Goal: Check status: Check status

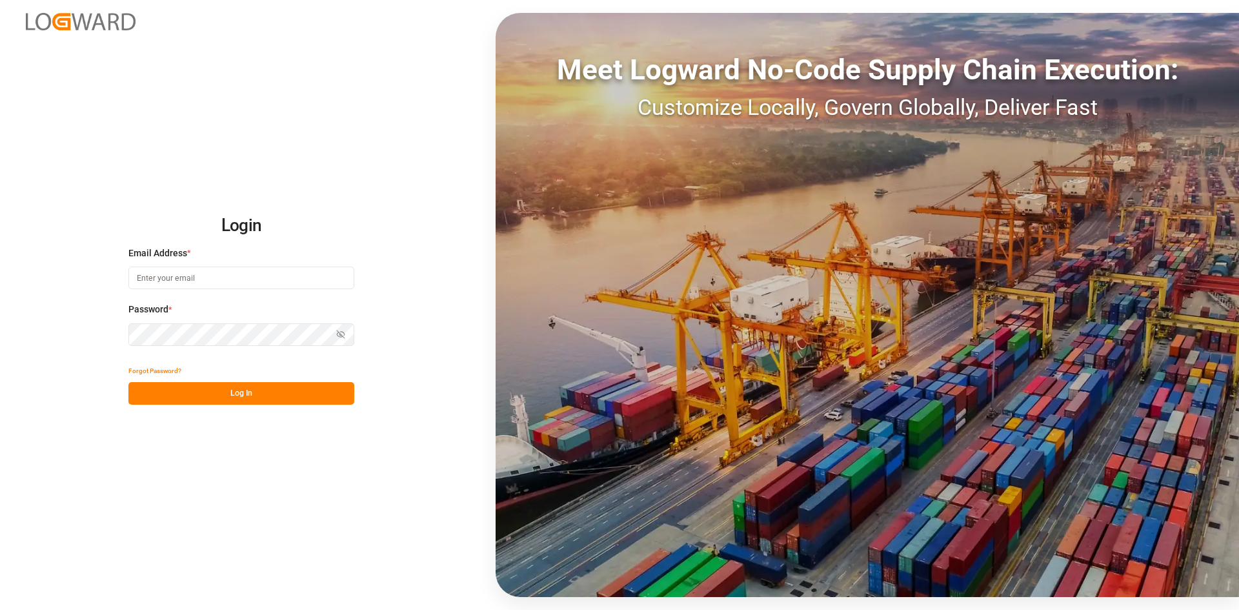
type input "[PERSON_NAME][EMAIL_ADDRESS][PERSON_NAME][DOMAIN_NAME]"
click at [287, 401] on button "Log In" at bounding box center [241, 393] width 226 height 23
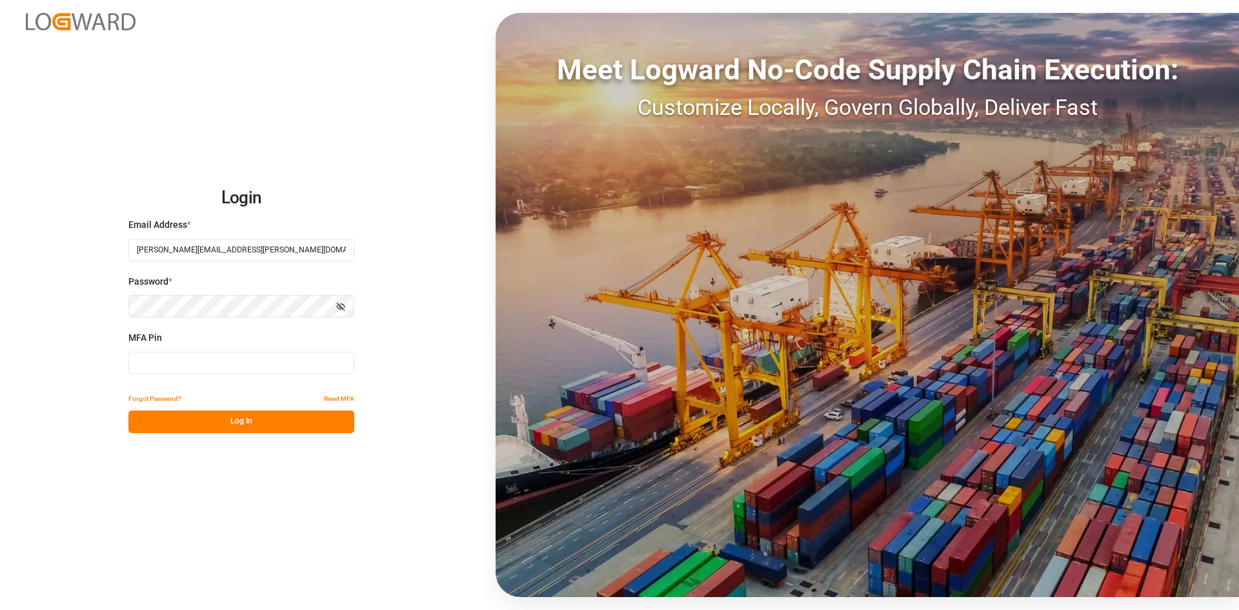
click at [429, 341] on div "Login Email Address * sandra.alexander@jamindustries.com Password * Show passwo…" at bounding box center [619, 305] width 1239 height 610
click at [219, 363] on input at bounding box center [241, 363] width 226 height 23
type input "393954"
click at [247, 427] on button "Log In" at bounding box center [241, 422] width 226 height 23
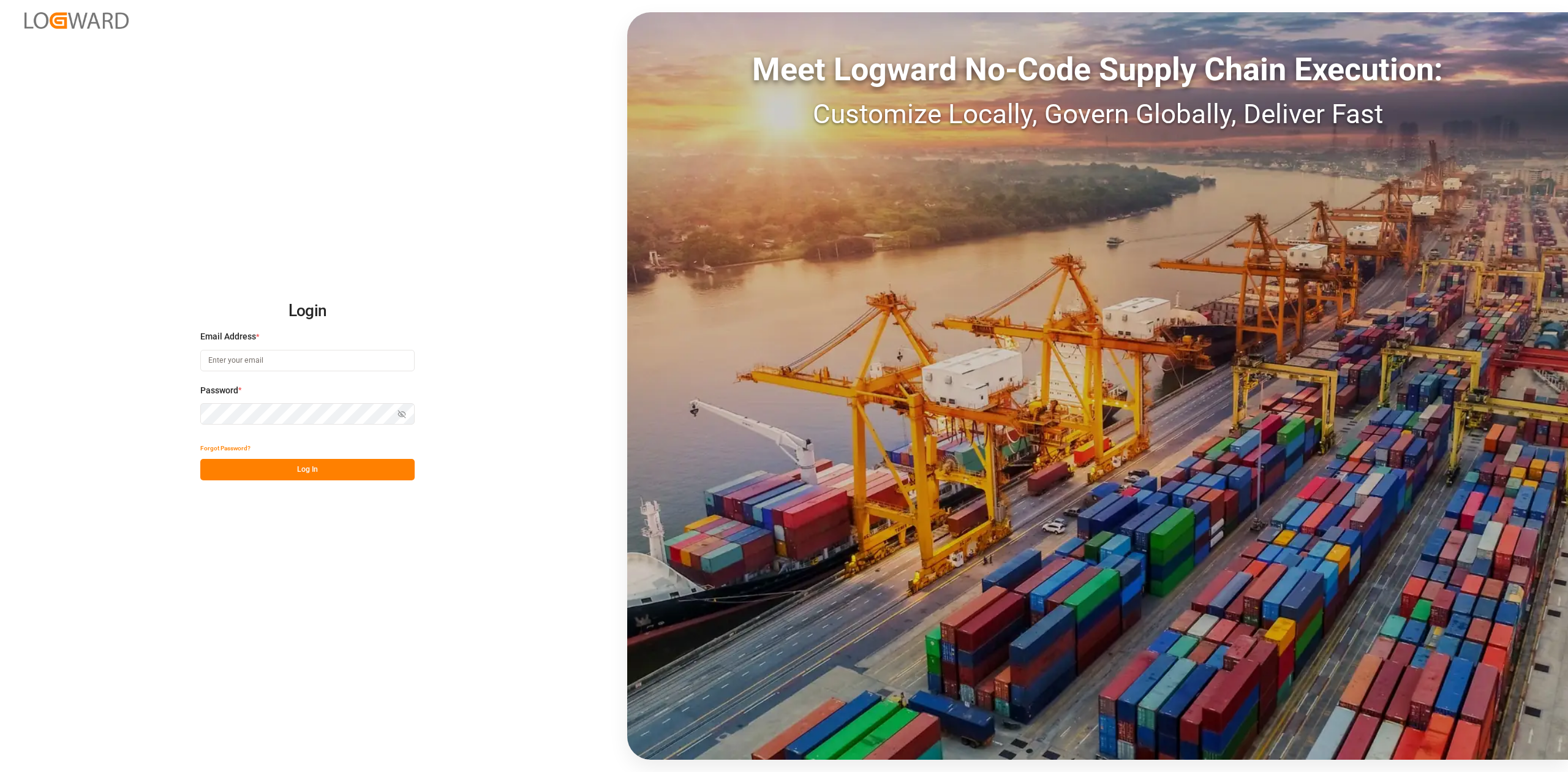
type input "[PERSON_NAME][EMAIL_ADDRESS][PERSON_NAME][DOMAIN_NAME]"
drag, startPoint x: 315, startPoint y: 471, endPoint x: 331, endPoint y: 485, distance: 21.3
click at [315, 471] on button "Log In" at bounding box center [308, 469] width 215 height 22
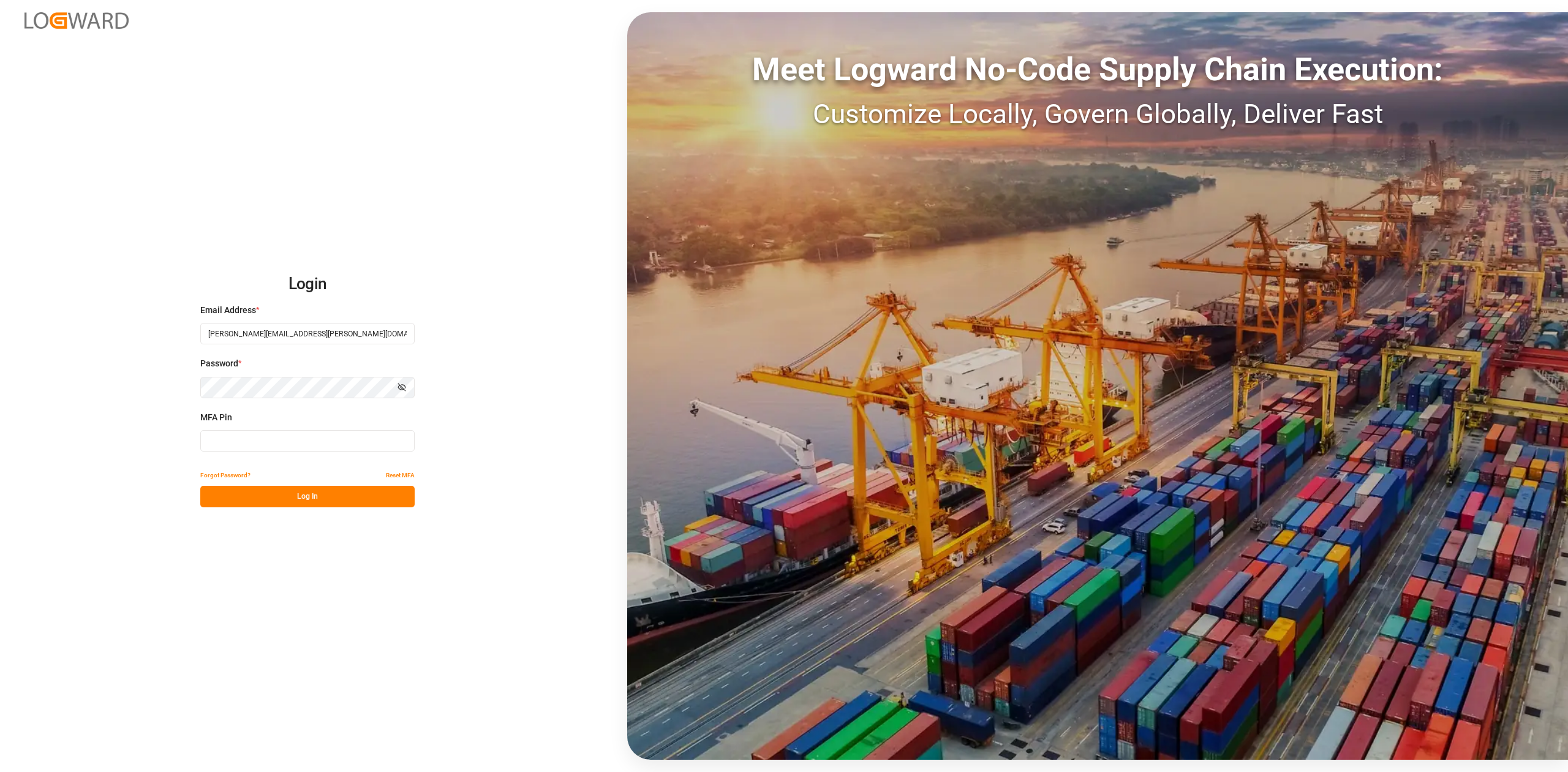
click at [305, 446] on input at bounding box center [308, 441] width 215 height 22
type input "275665"
click at [310, 499] on button "Log In" at bounding box center [308, 497] width 215 height 22
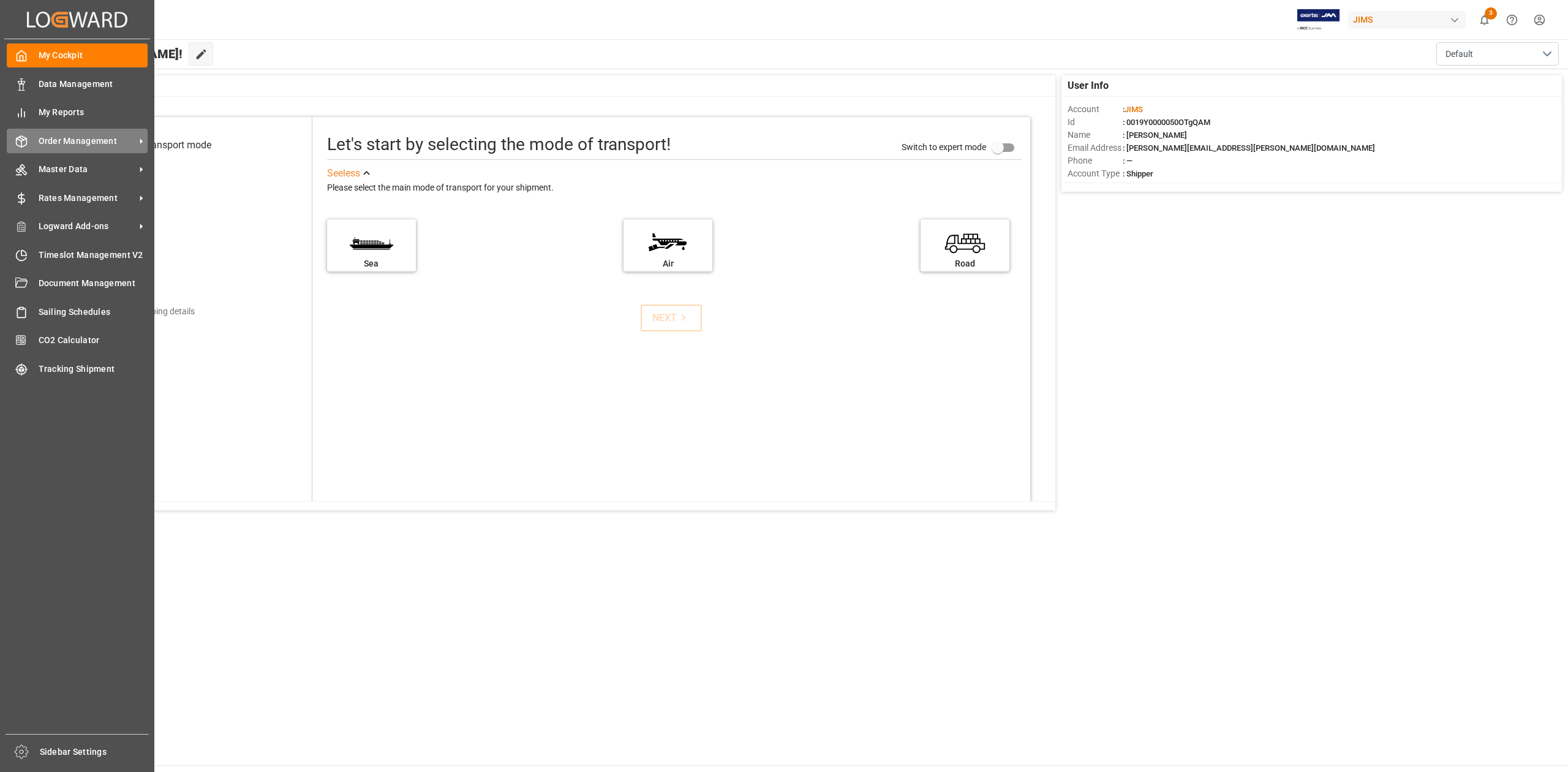
click at [70, 141] on span "Order Management" at bounding box center [87, 141] width 97 height 13
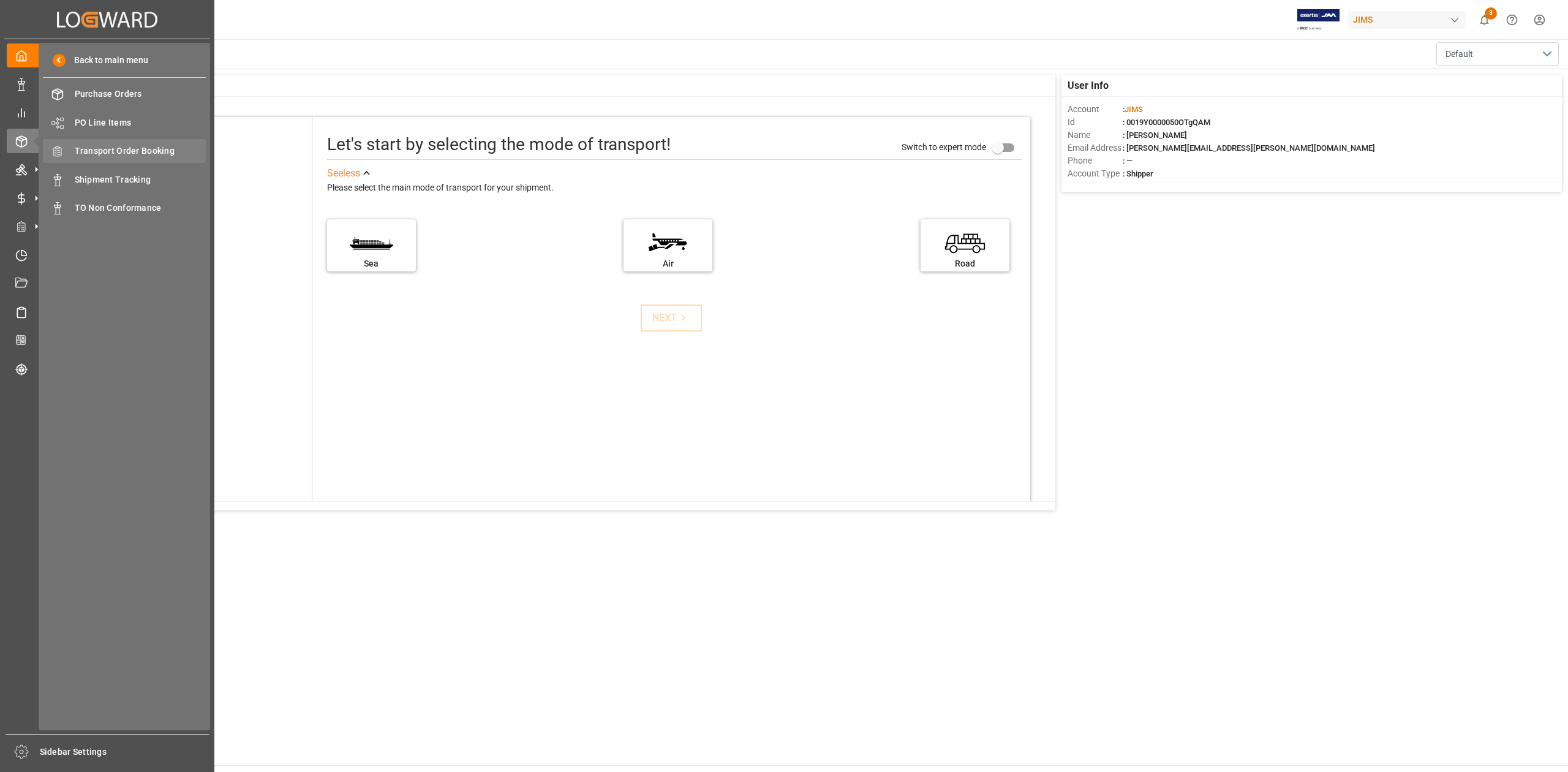
click at [134, 151] on span "Transport Order Booking" at bounding box center [140, 151] width 132 height 13
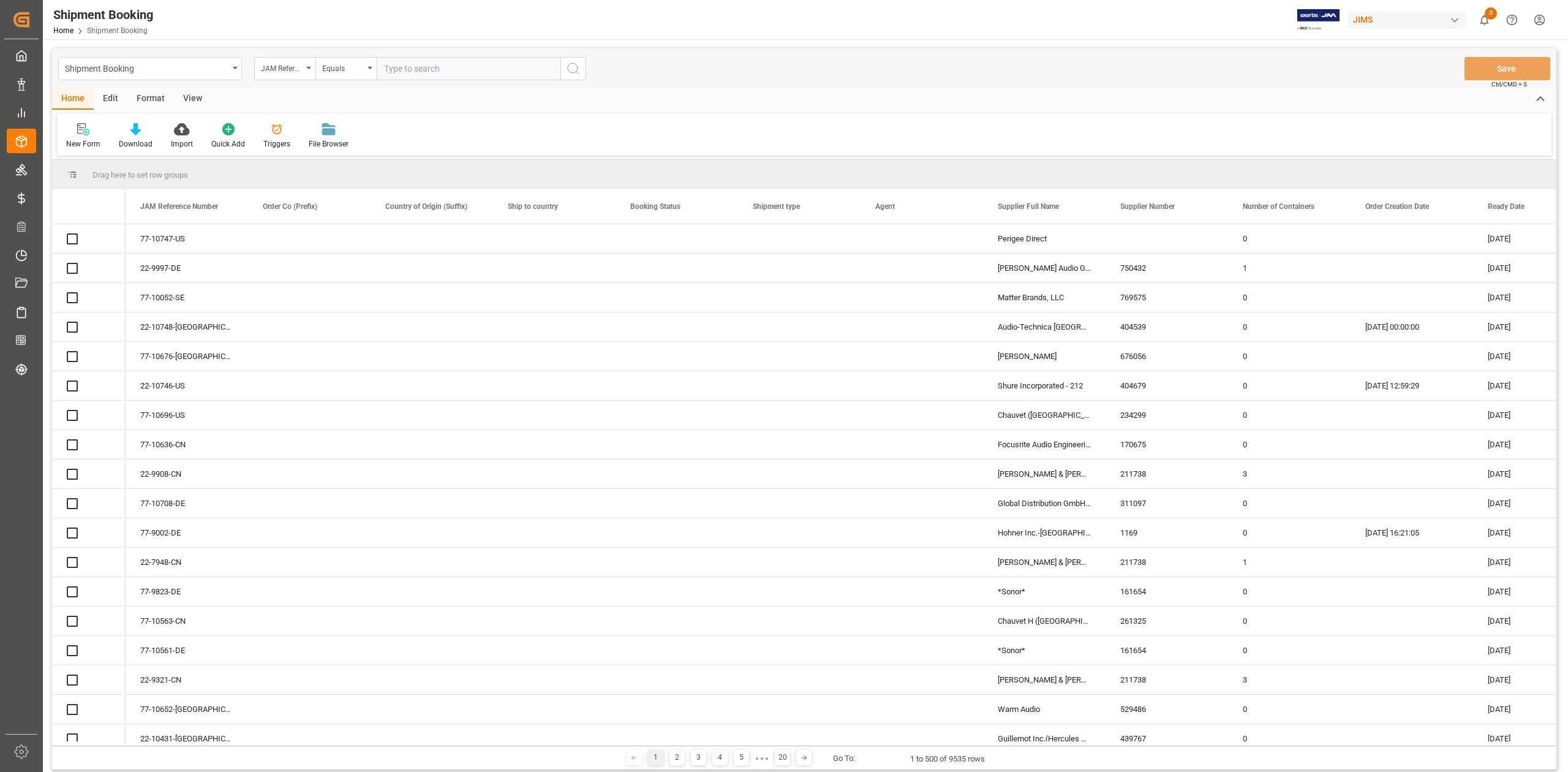
click at [418, 64] on input "text" at bounding box center [469, 68] width 184 height 24
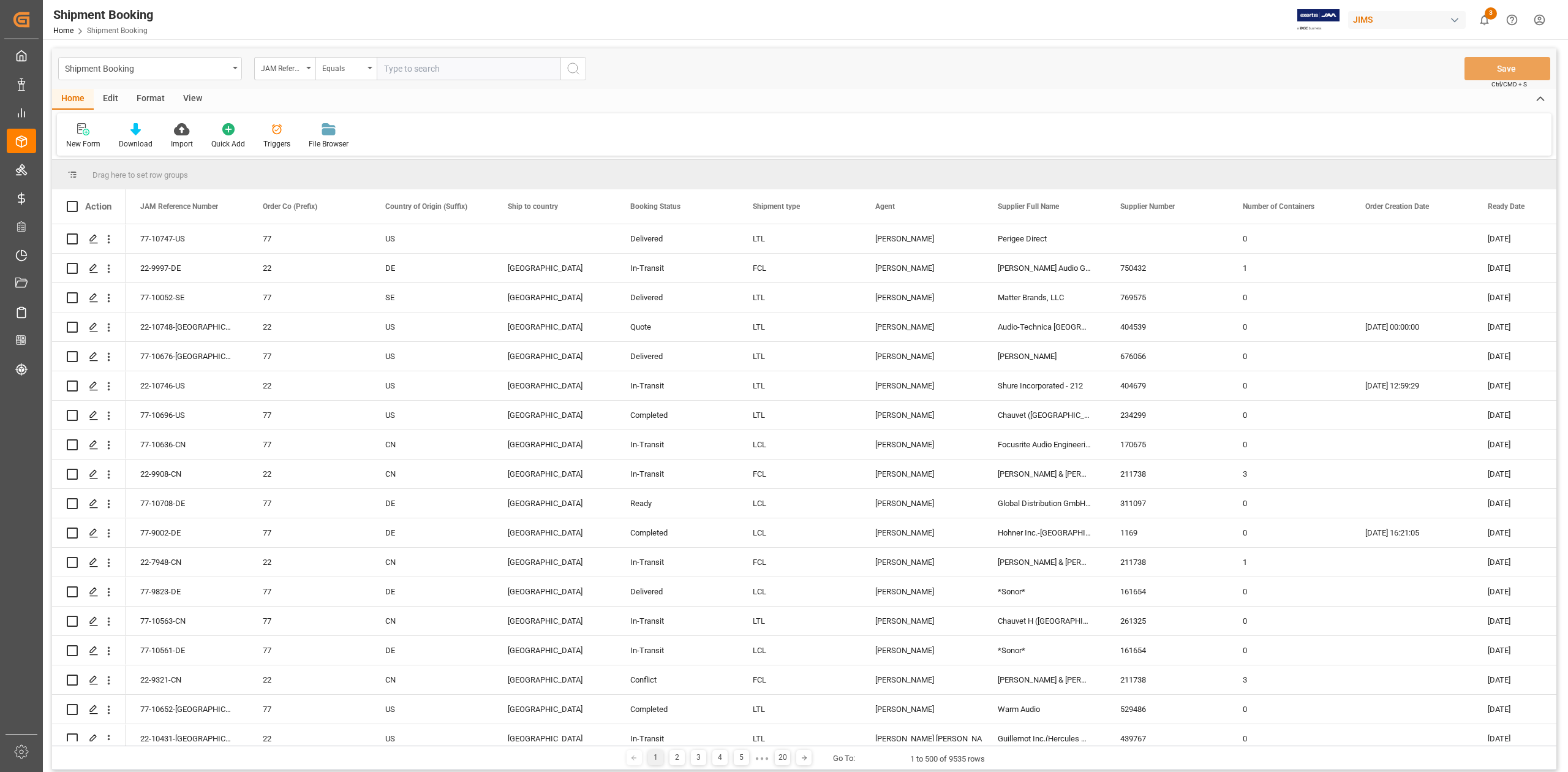
paste input "77-10102-CN"
type input "77-10102-CN"
click at [569, 73] on icon "search button" at bounding box center [572, 68] width 14 height 14
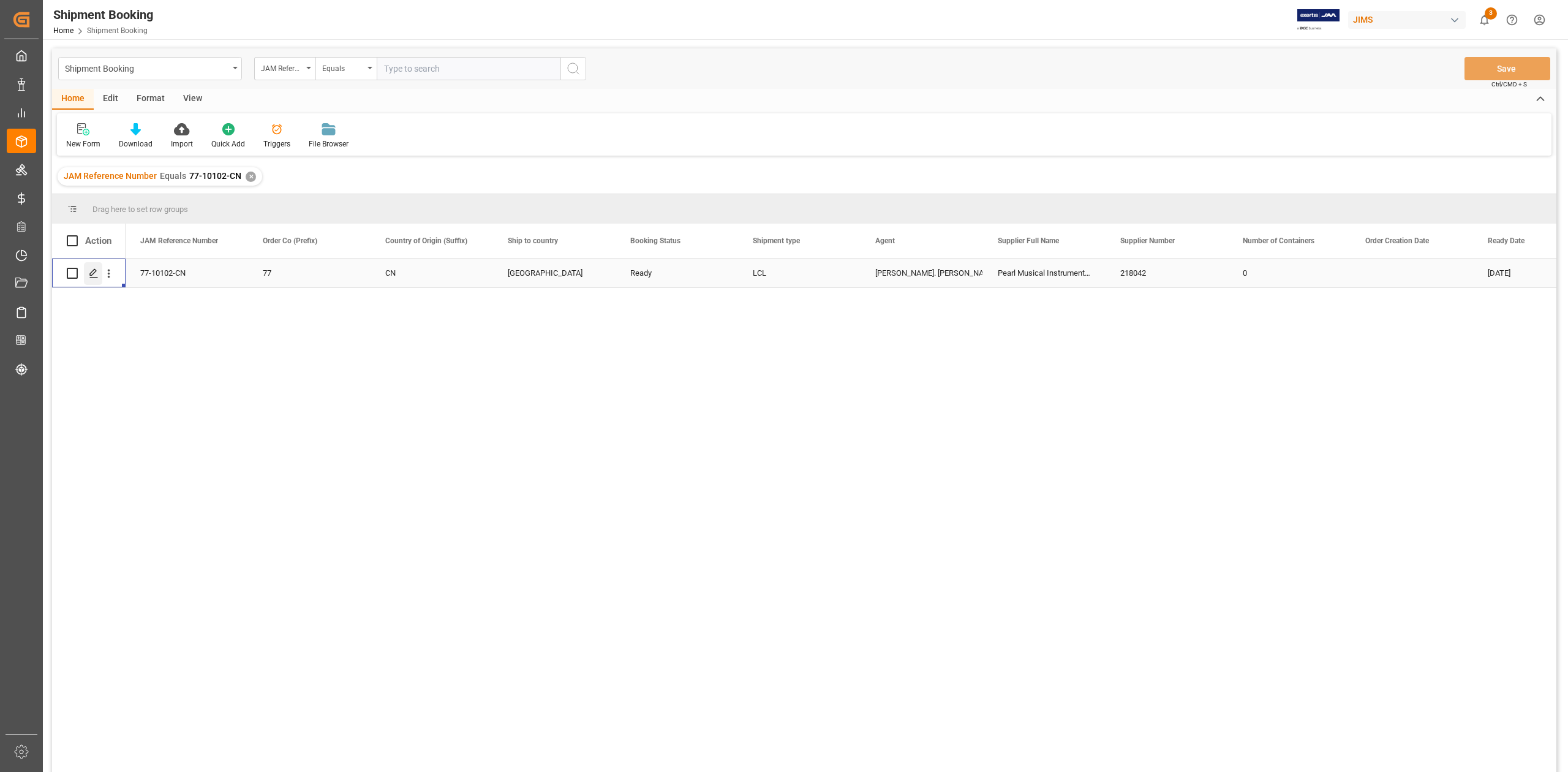
click at [94, 275] on icon "Press SPACE to select this row." at bounding box center [94, 273] width 9 height 9
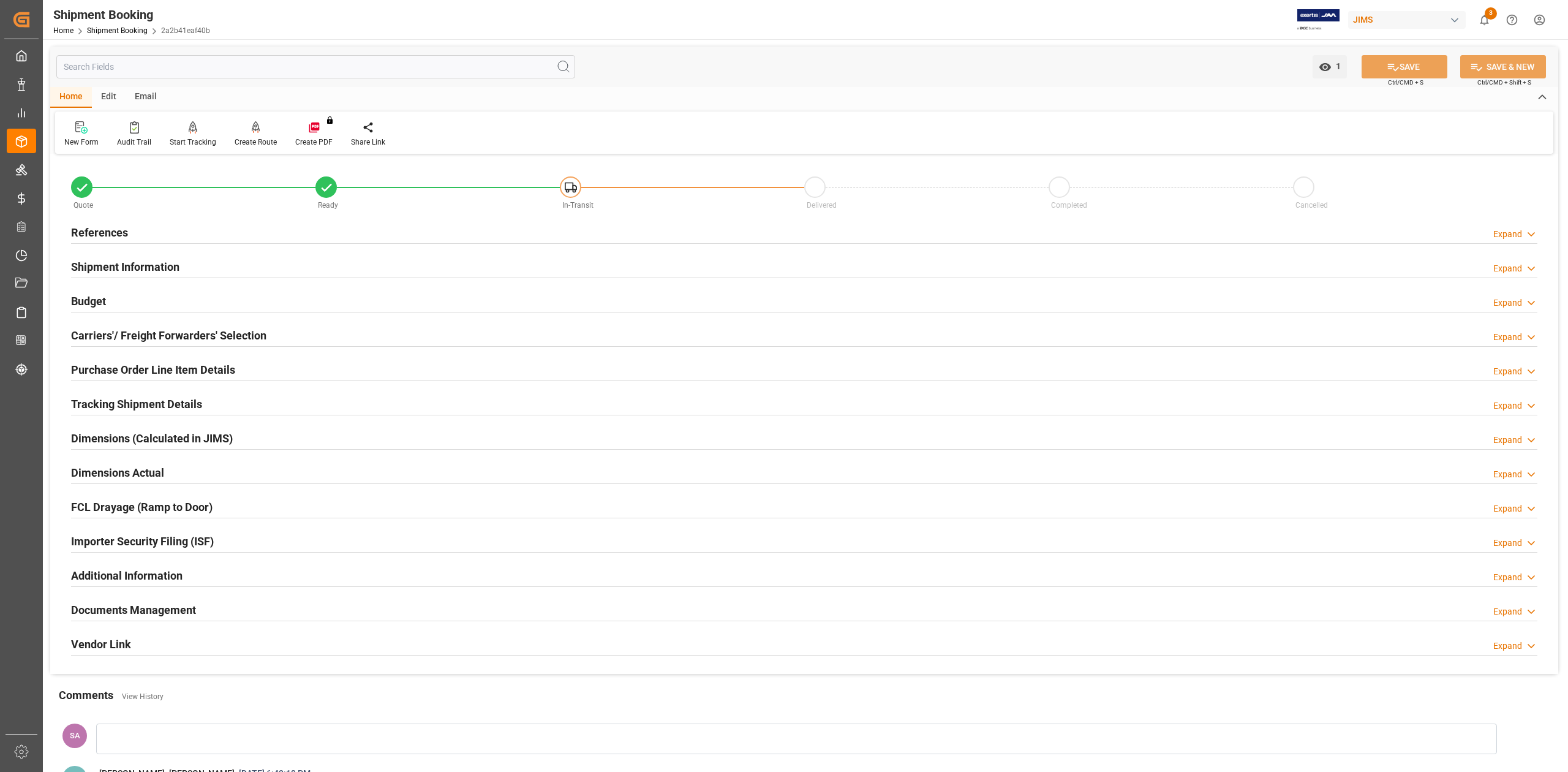
click at [122, 233] on h2 "References" at bounding box center [100, 232] width 57 height 16
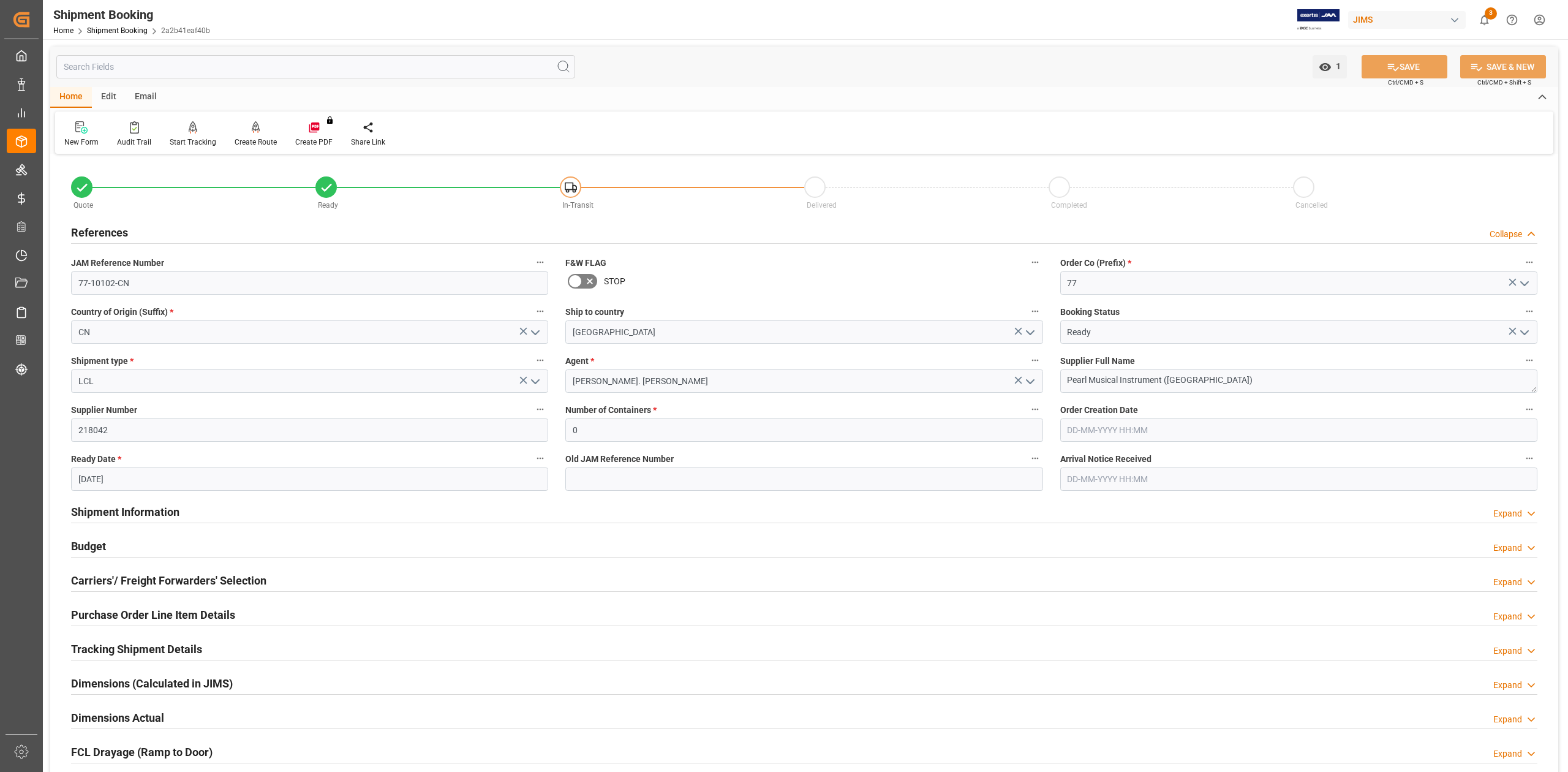
click at [121, 233] on h2 "References" at bounding box center [100, 232] width 57 height 16
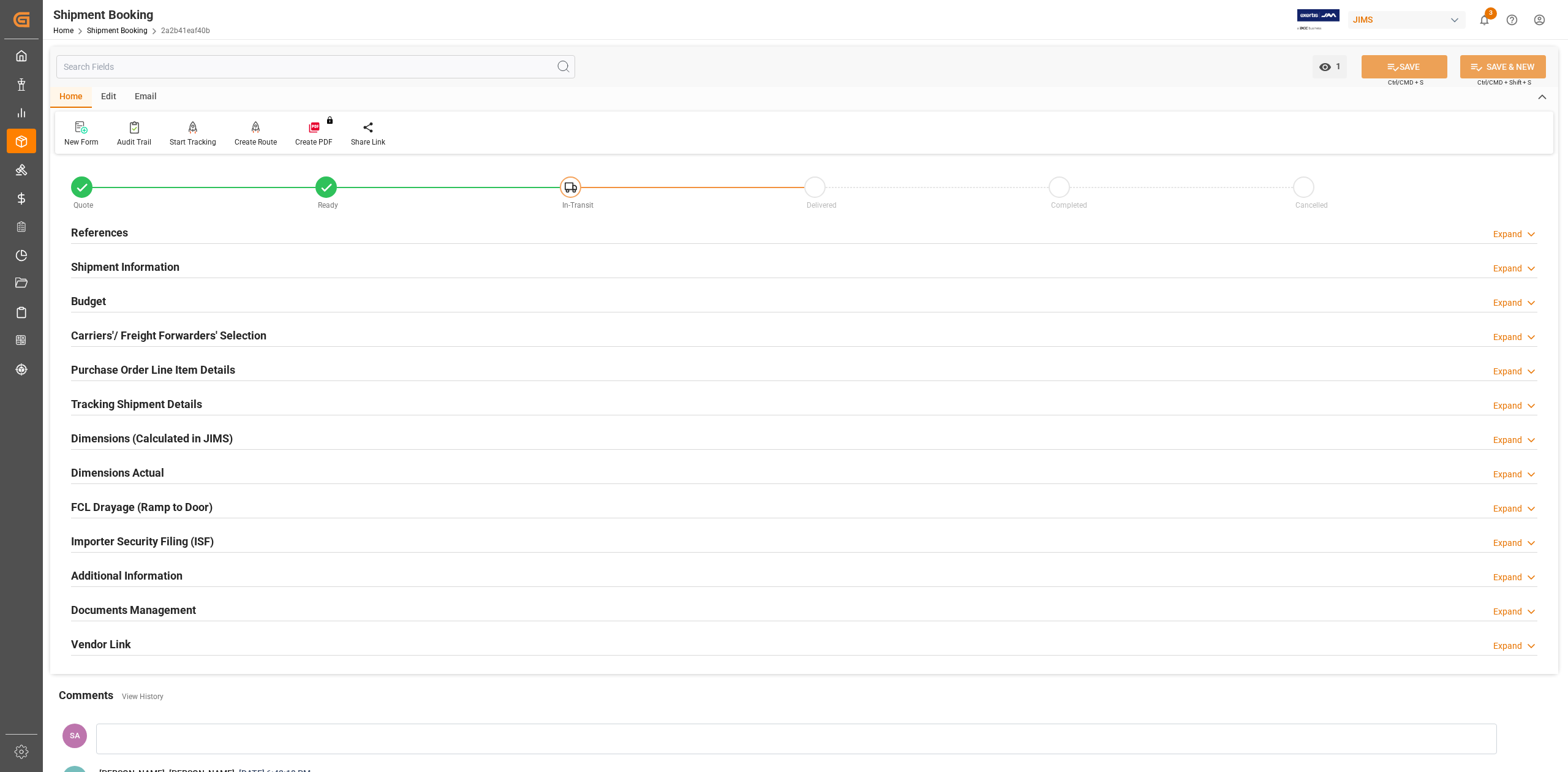
click at [115, 332] on h2 "Carriers'/ Freight Forwarders' Selection" at bounding box center [169, 335] width 196 height 16
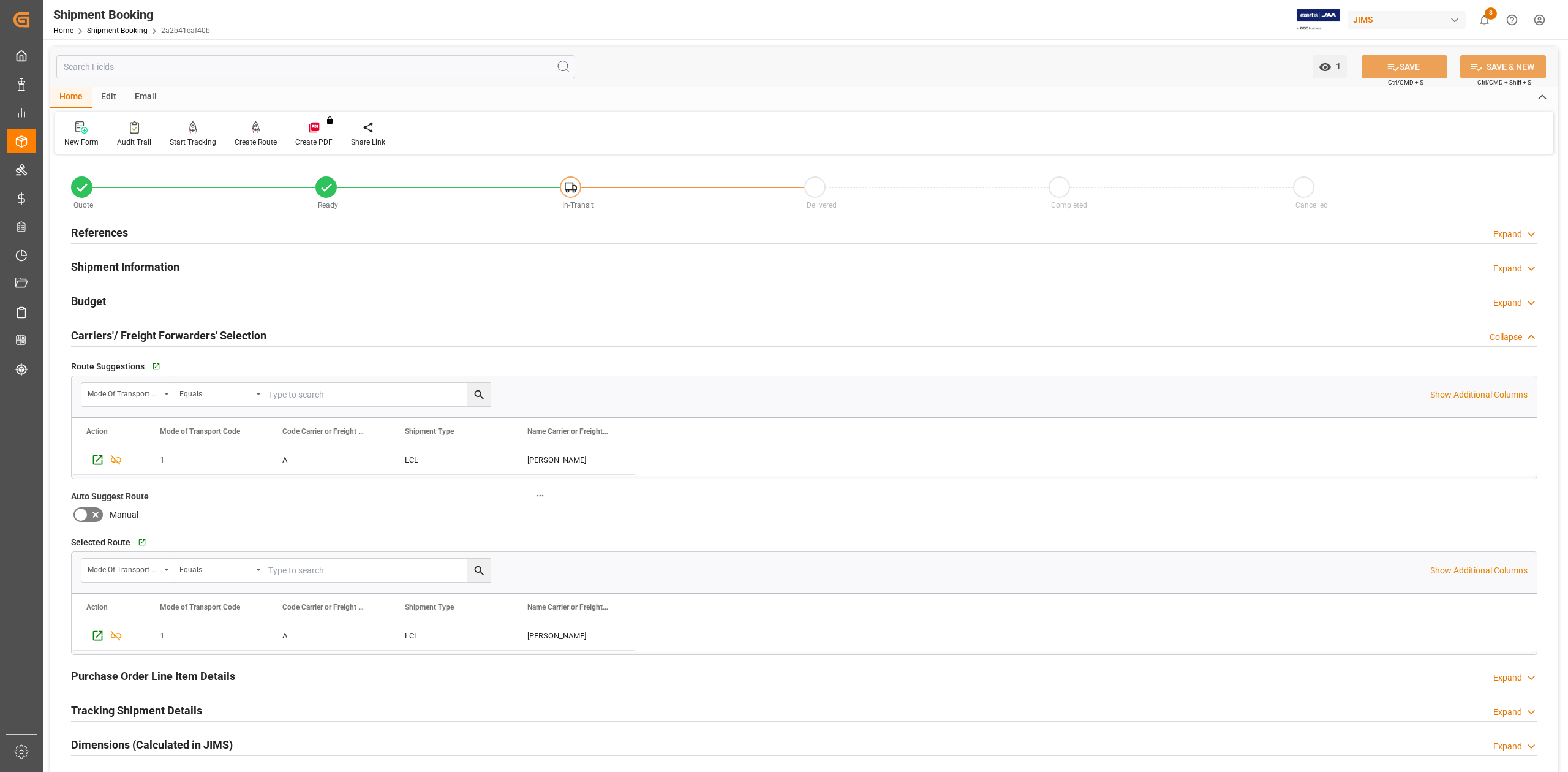
click at [115, 332] on h2 "Carriers'/ Freight Forwarders' Selection" at bounding box center [169, 335] width 196 height 16
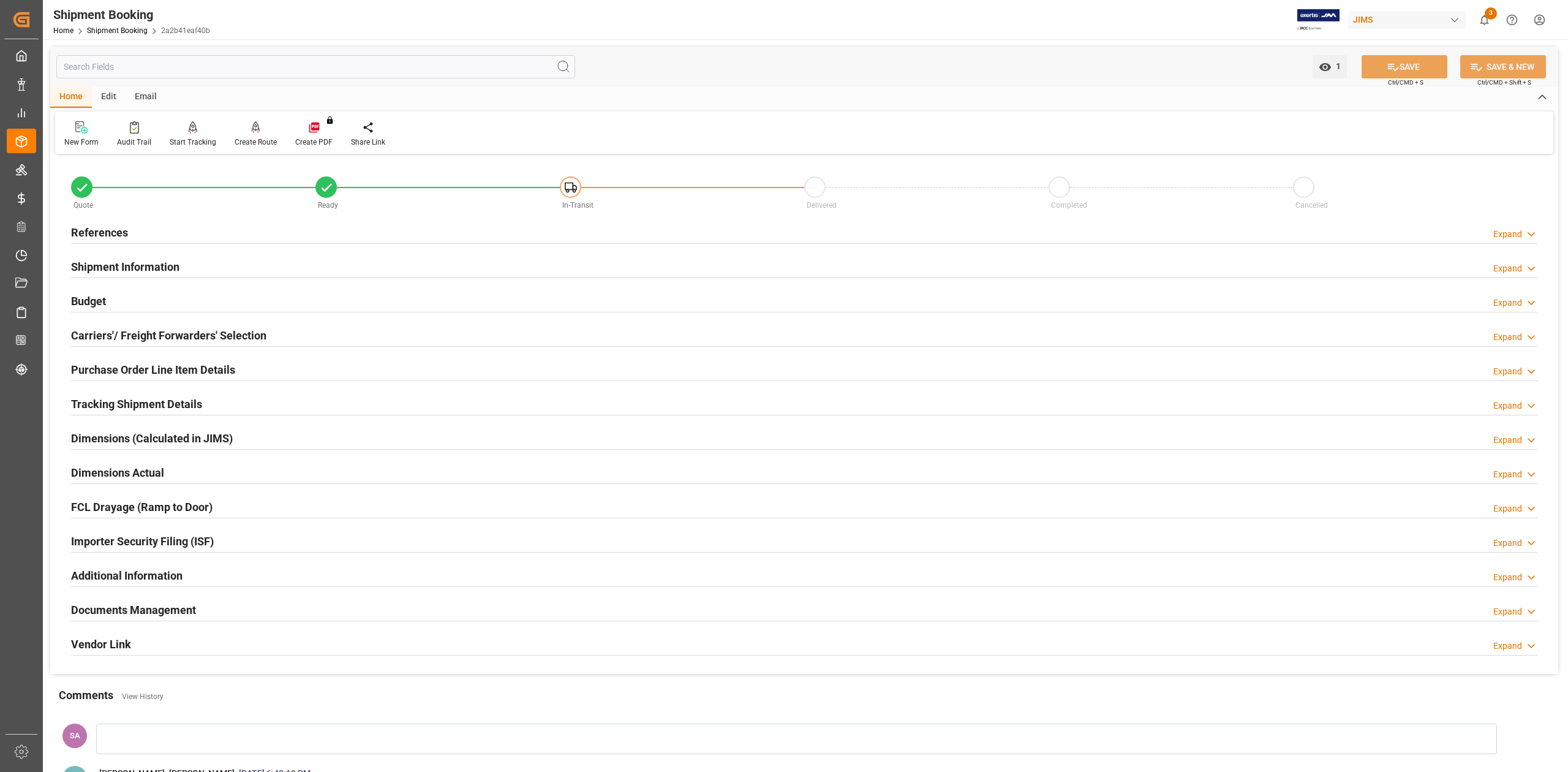
click at [111, 408] on h2 "Tracking Shipment Details" at bounding box center [137, 404] width 131 height 16
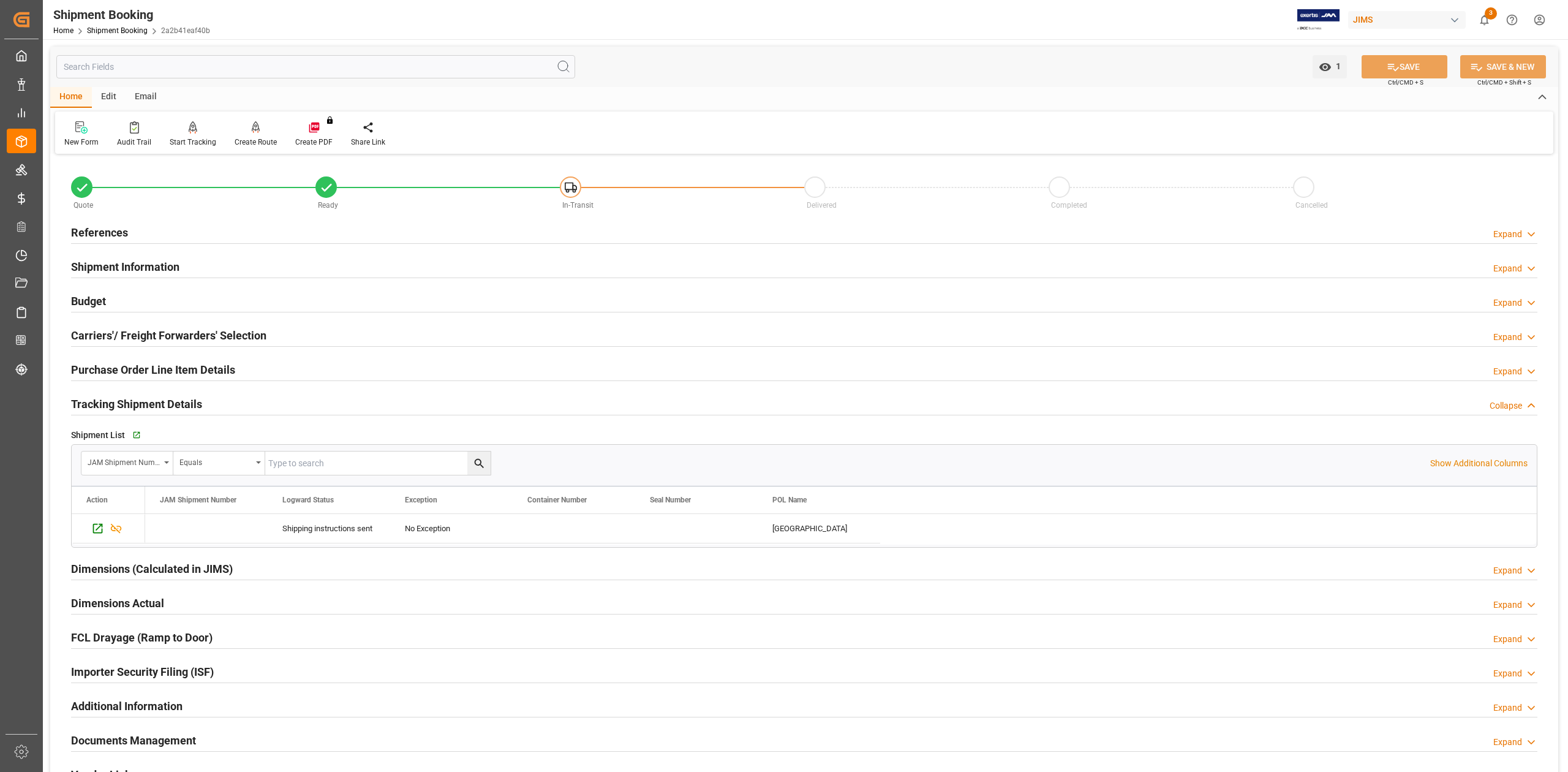
click at [111, 408] on h2 "Tracking Shipment Details" at bounding box center [137, 404] width 131 height 16
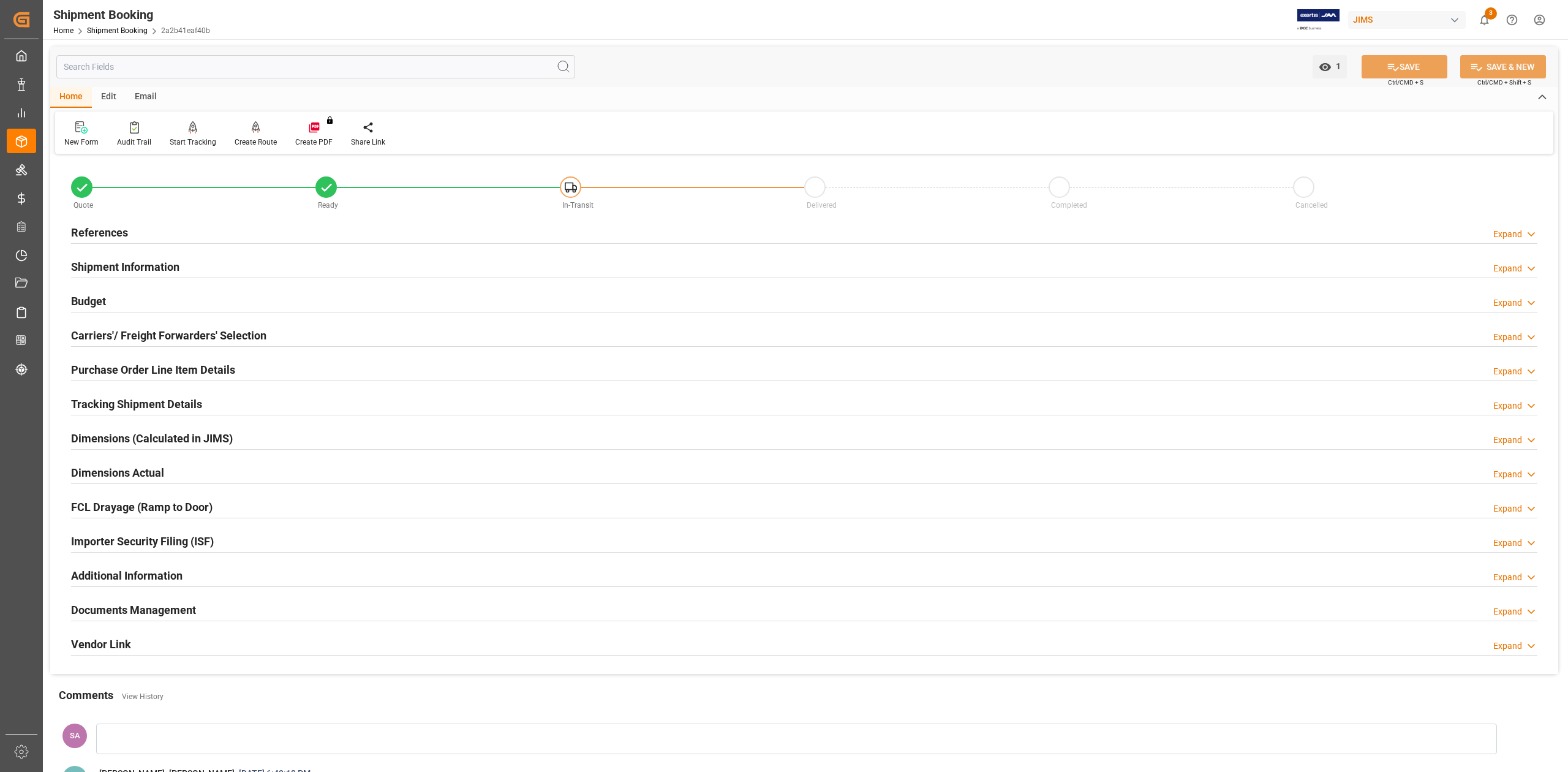
click at [122, 265] on h2 "Shipment Information" at bounding box center [125, 266] width 108 height 16
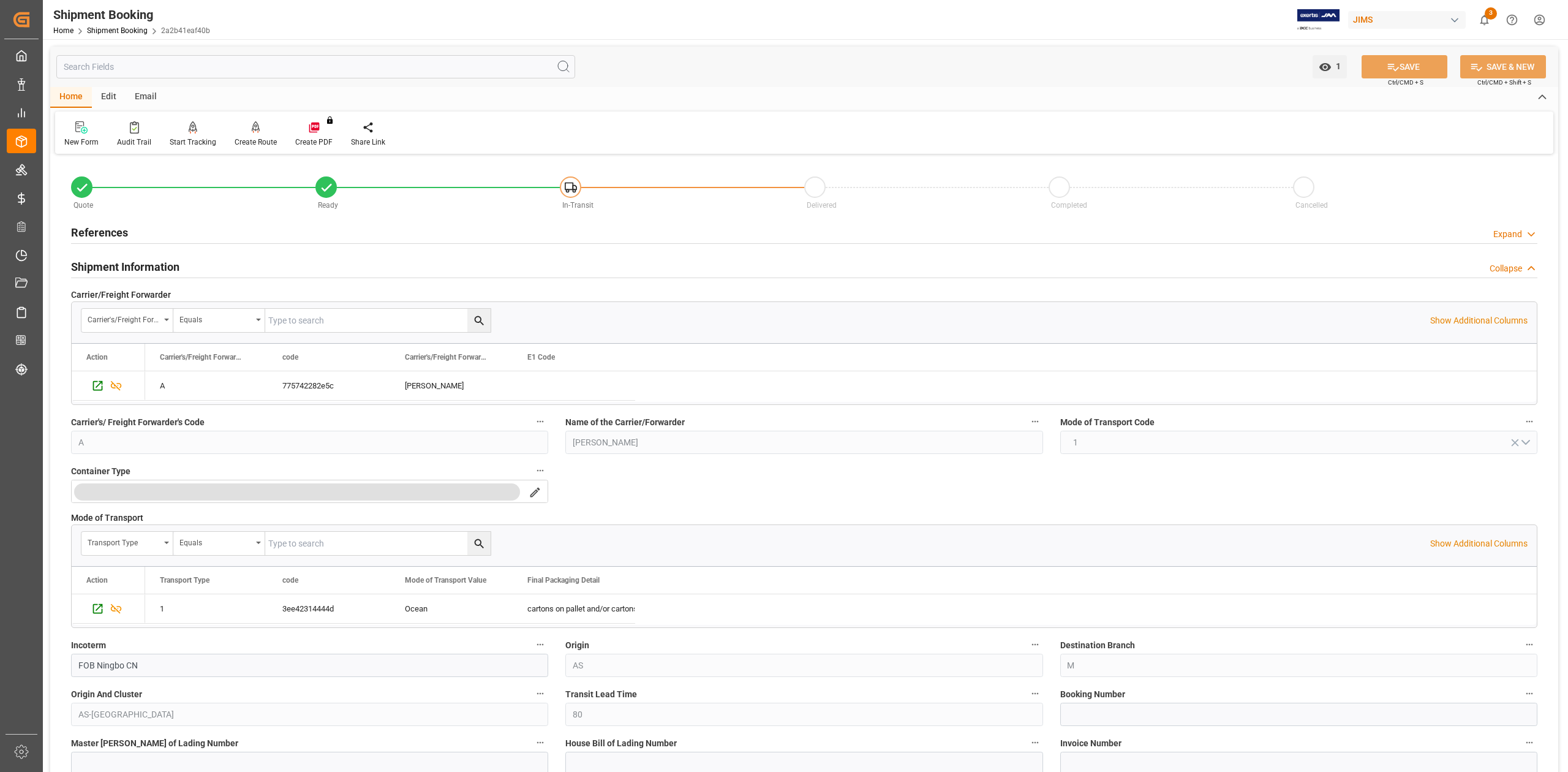
click at [122, 265] on h2 "Shipment Information" at bounding box center [125, 266] width 108 height 16
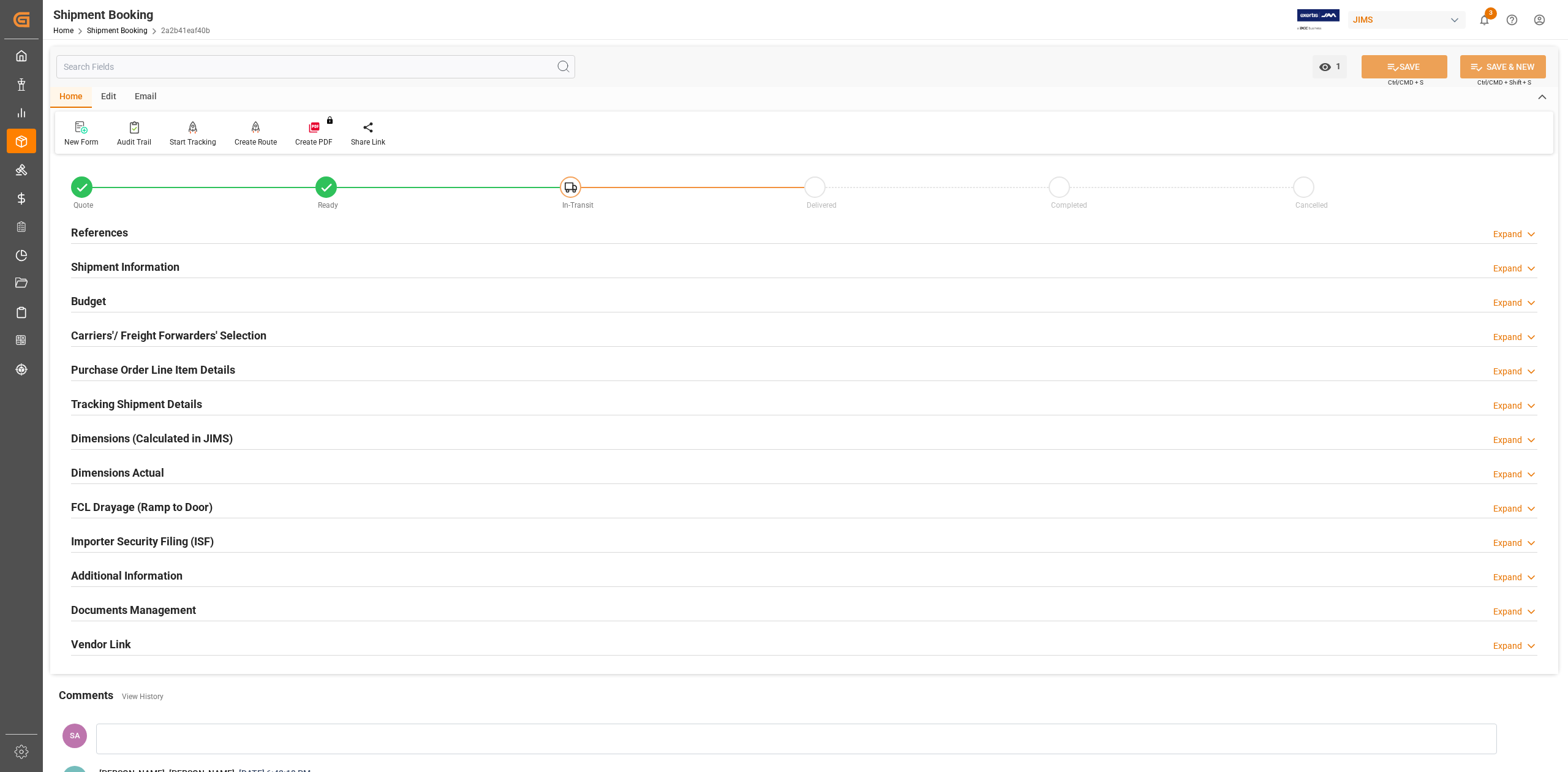
click at [121, 334] on h2 "Carriers'/ Freight Forwarders' Selection" at bounding box center [169, 335] width 196 height 16
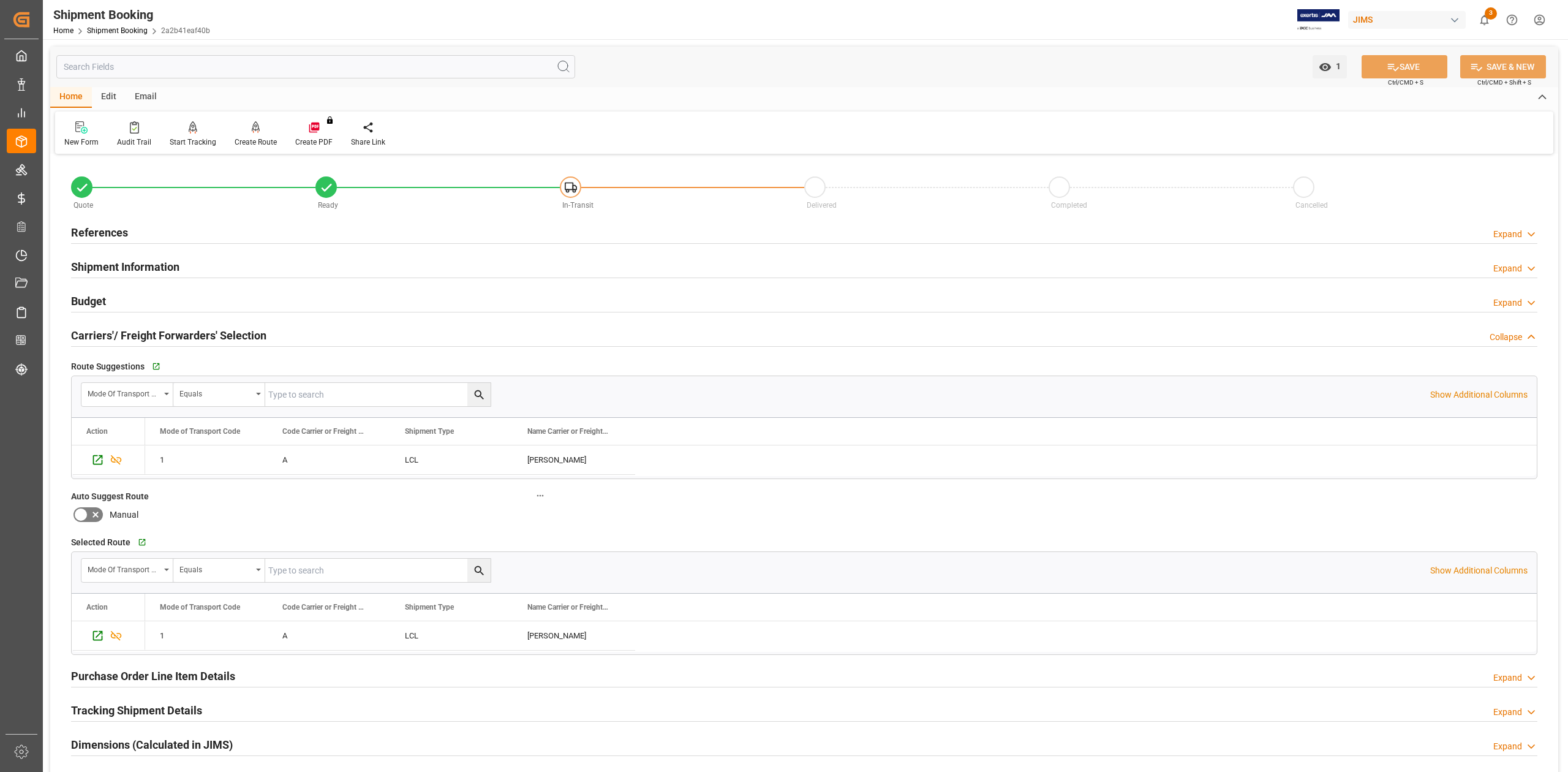
click at [144, 265] on h2 "Shipment Information" at bounding box center [125, 266] width 108 height 16
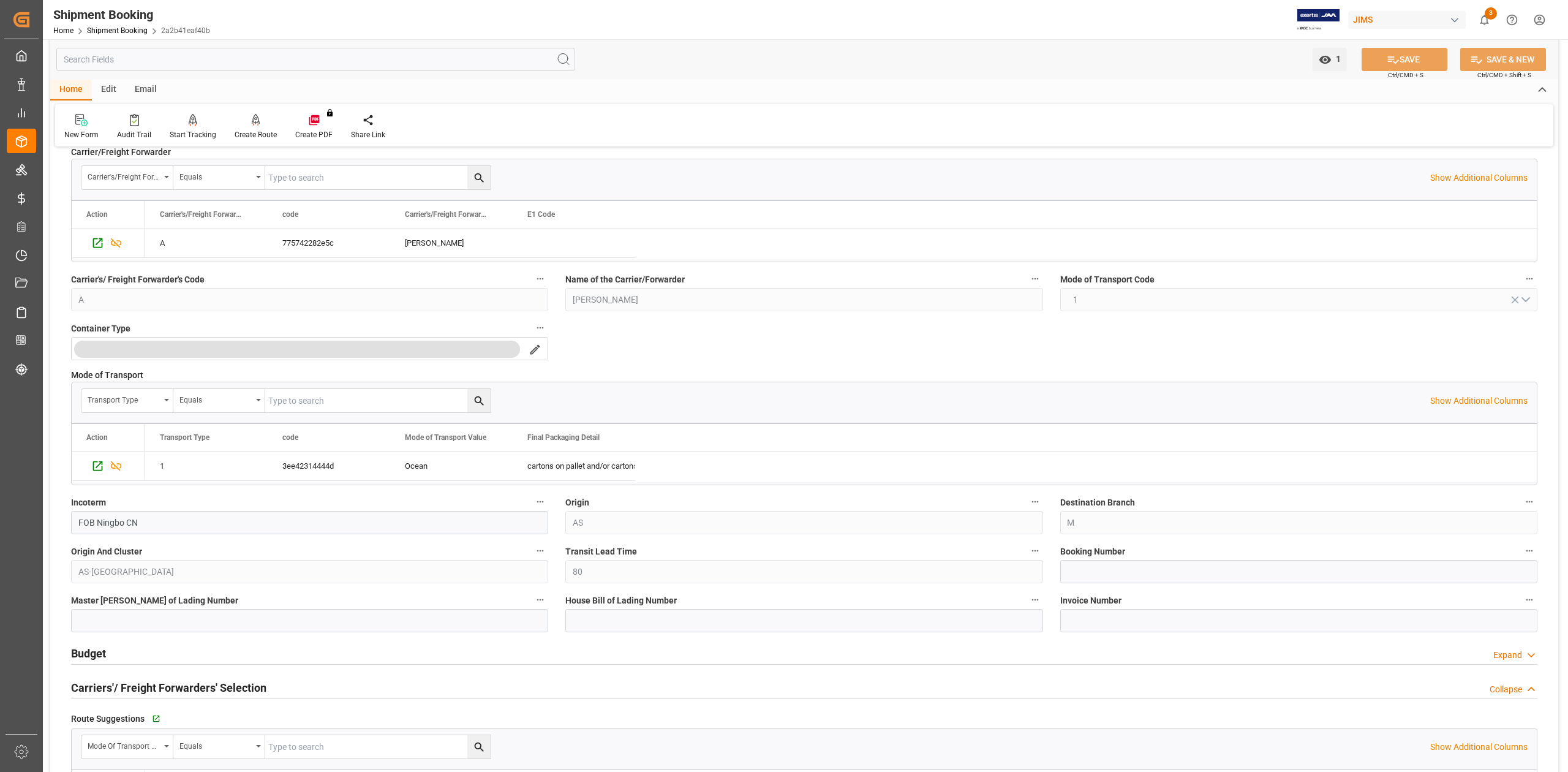
scroll to position [163, 0]
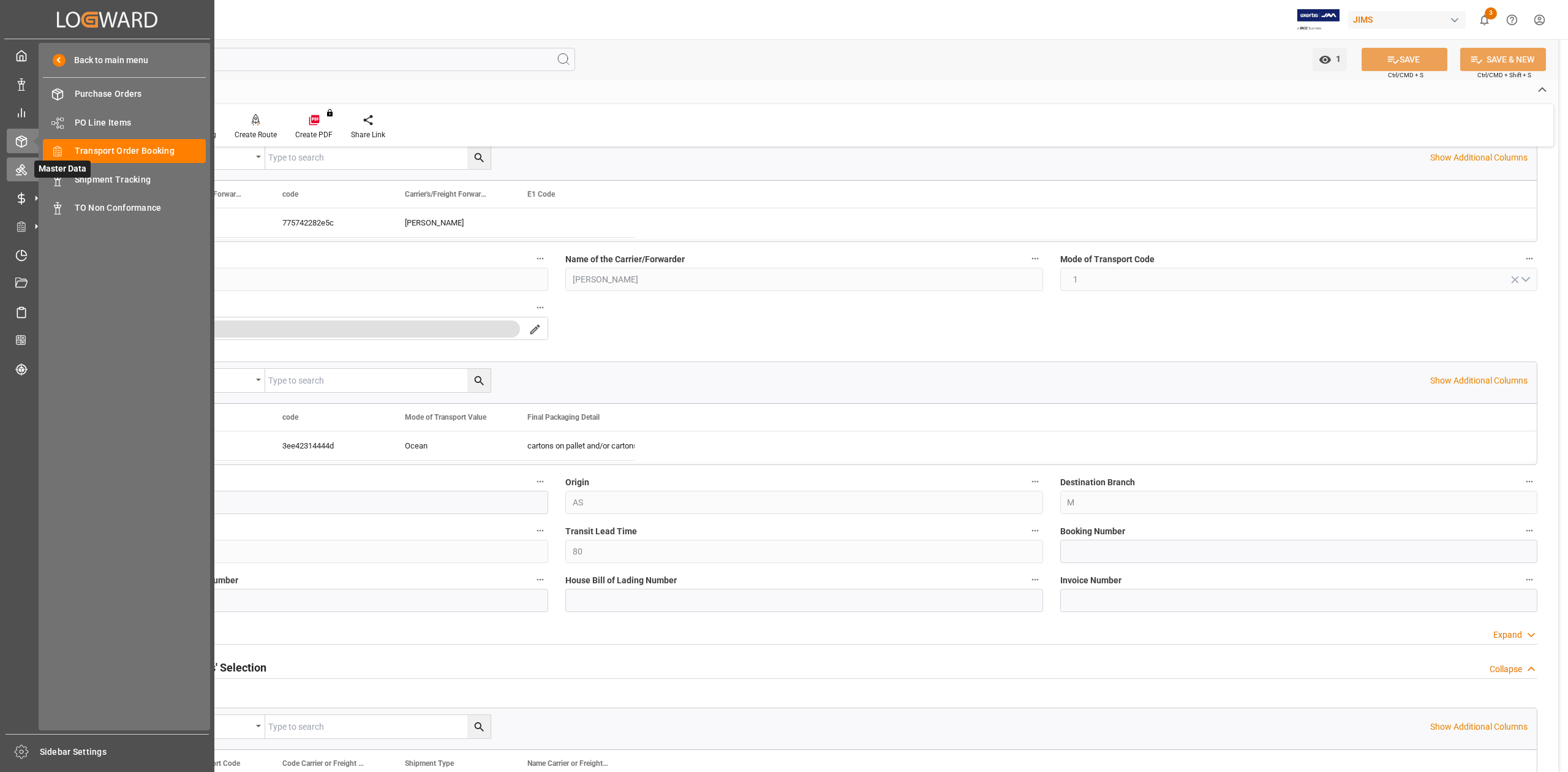
click at [21, 168] on icon at bounding box center [22, 171] width 11 height 11
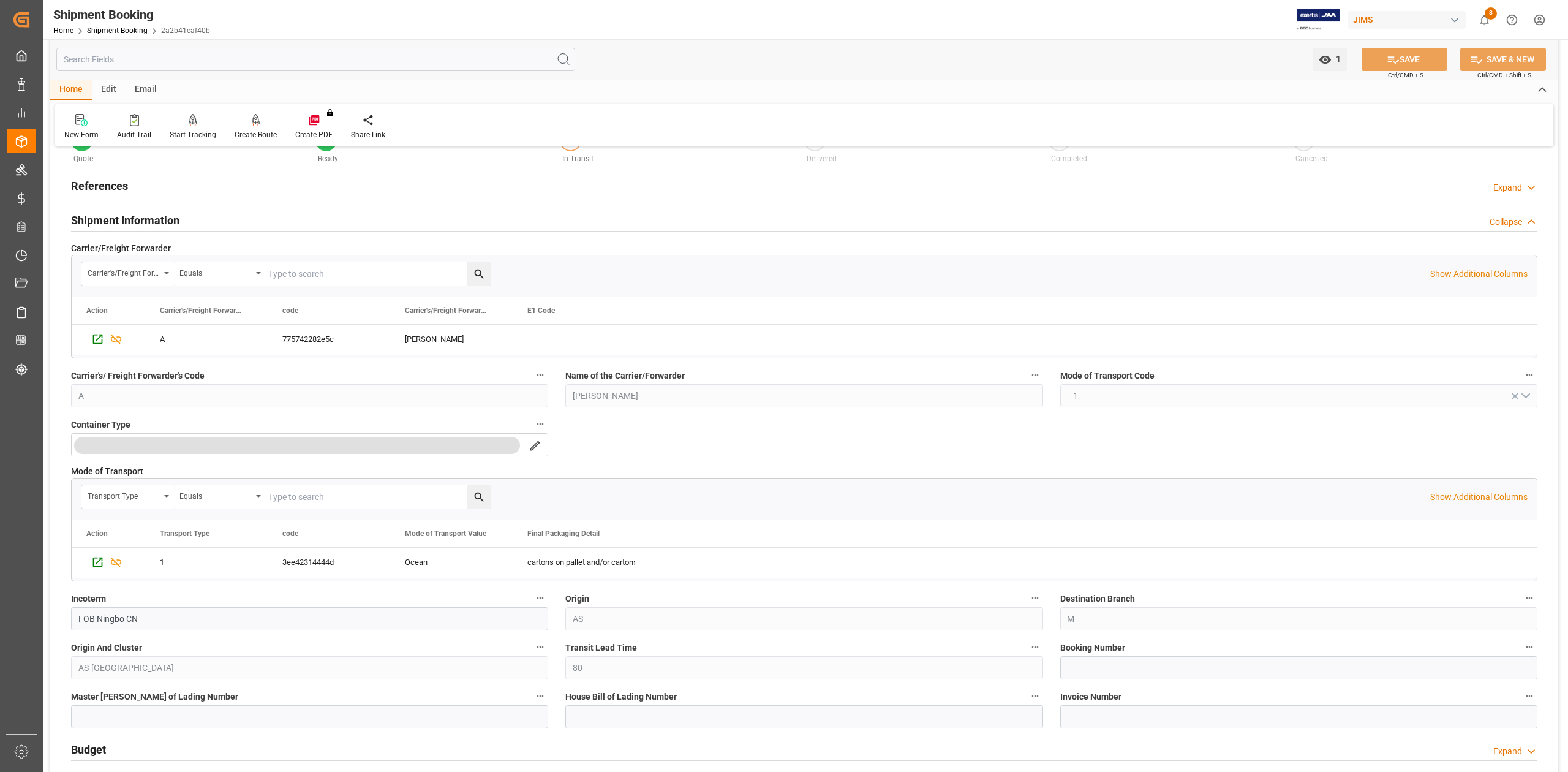
scroll to position [0, 0]
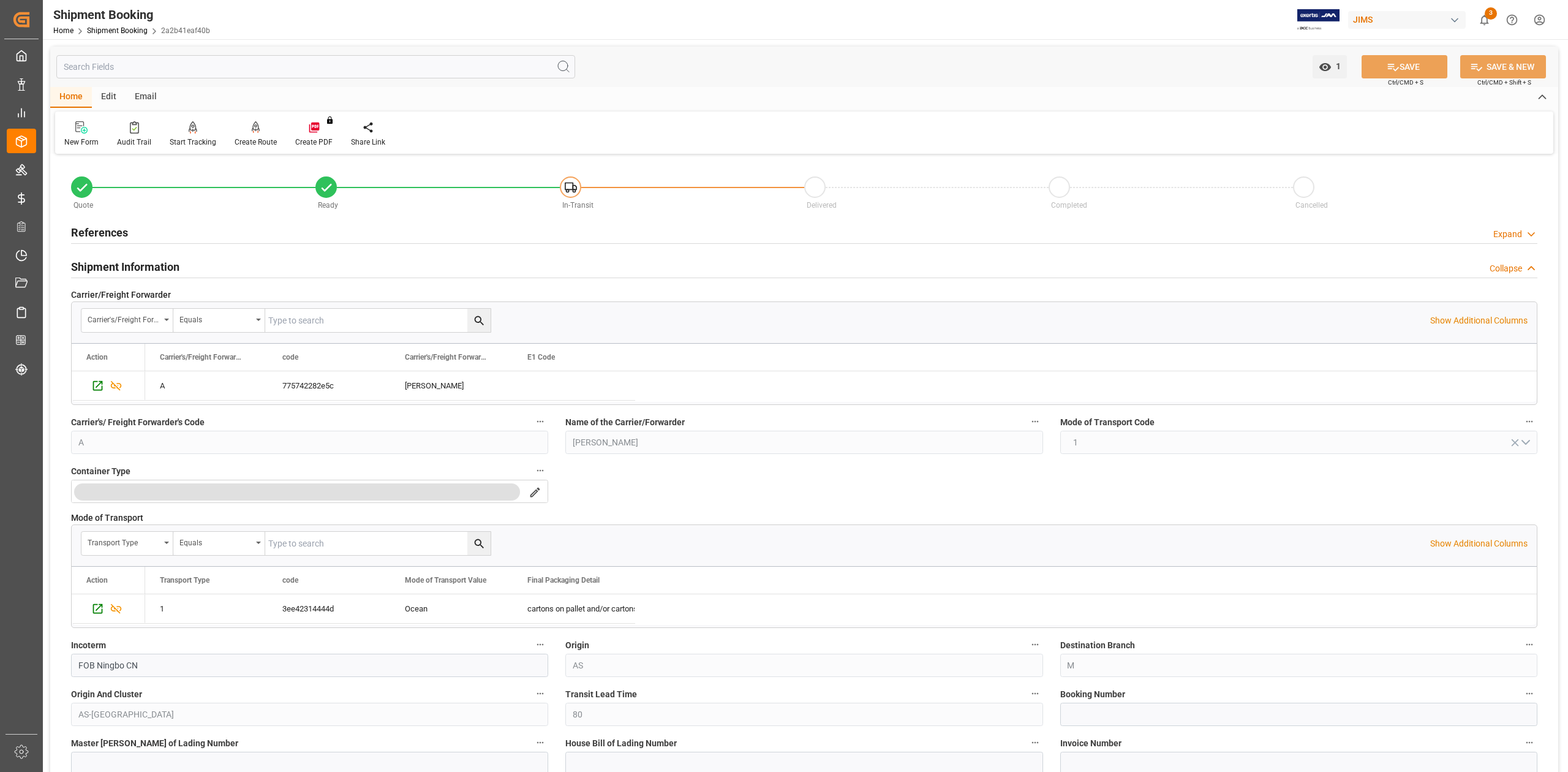
click at [118, 264] on h2 "Shipment Information" at bounding box center [125, 266] width 108 height 16
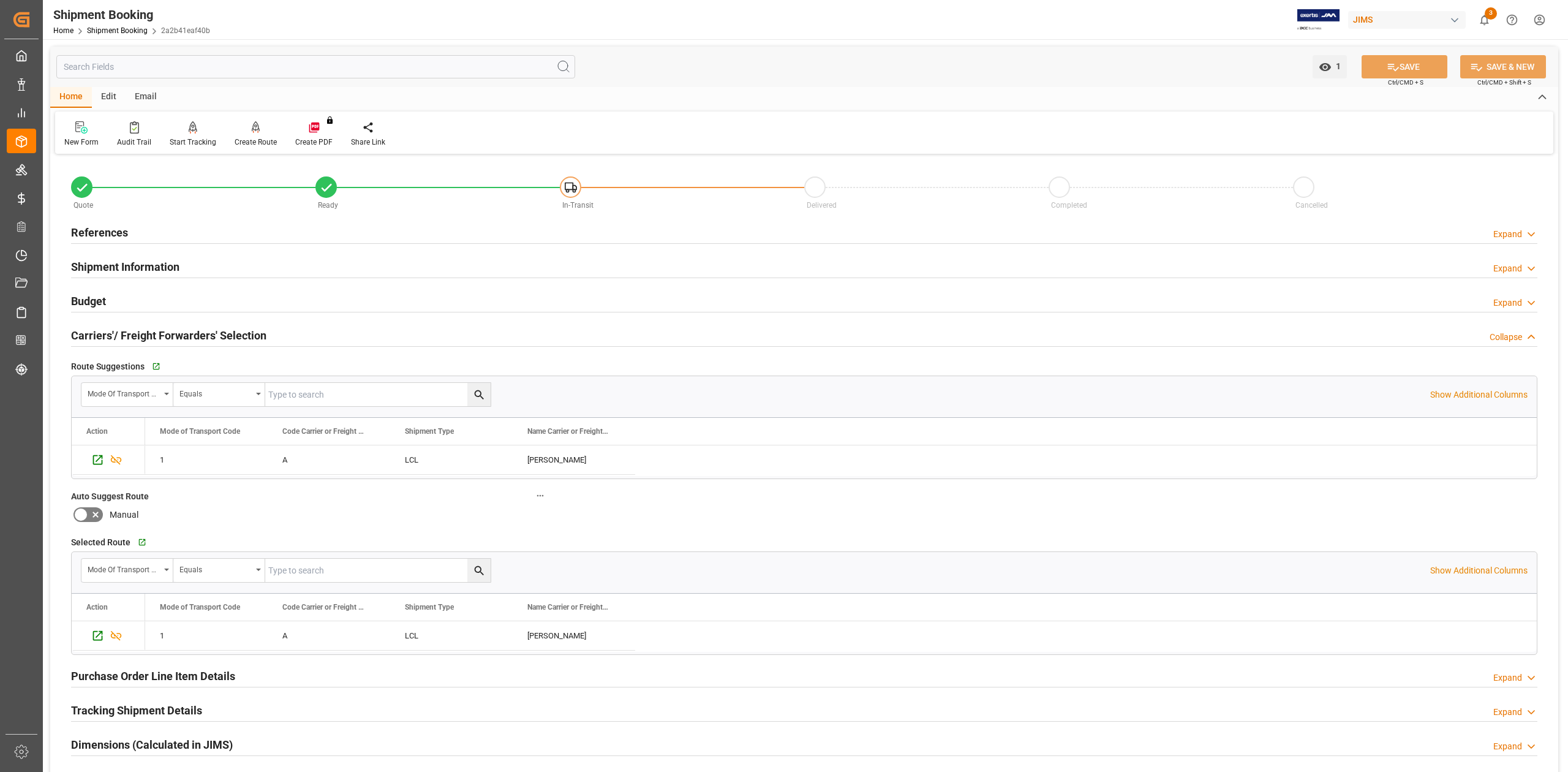
click at [92, 229] on h2 "References" at bounding box center [100, 232] width 57 height 16
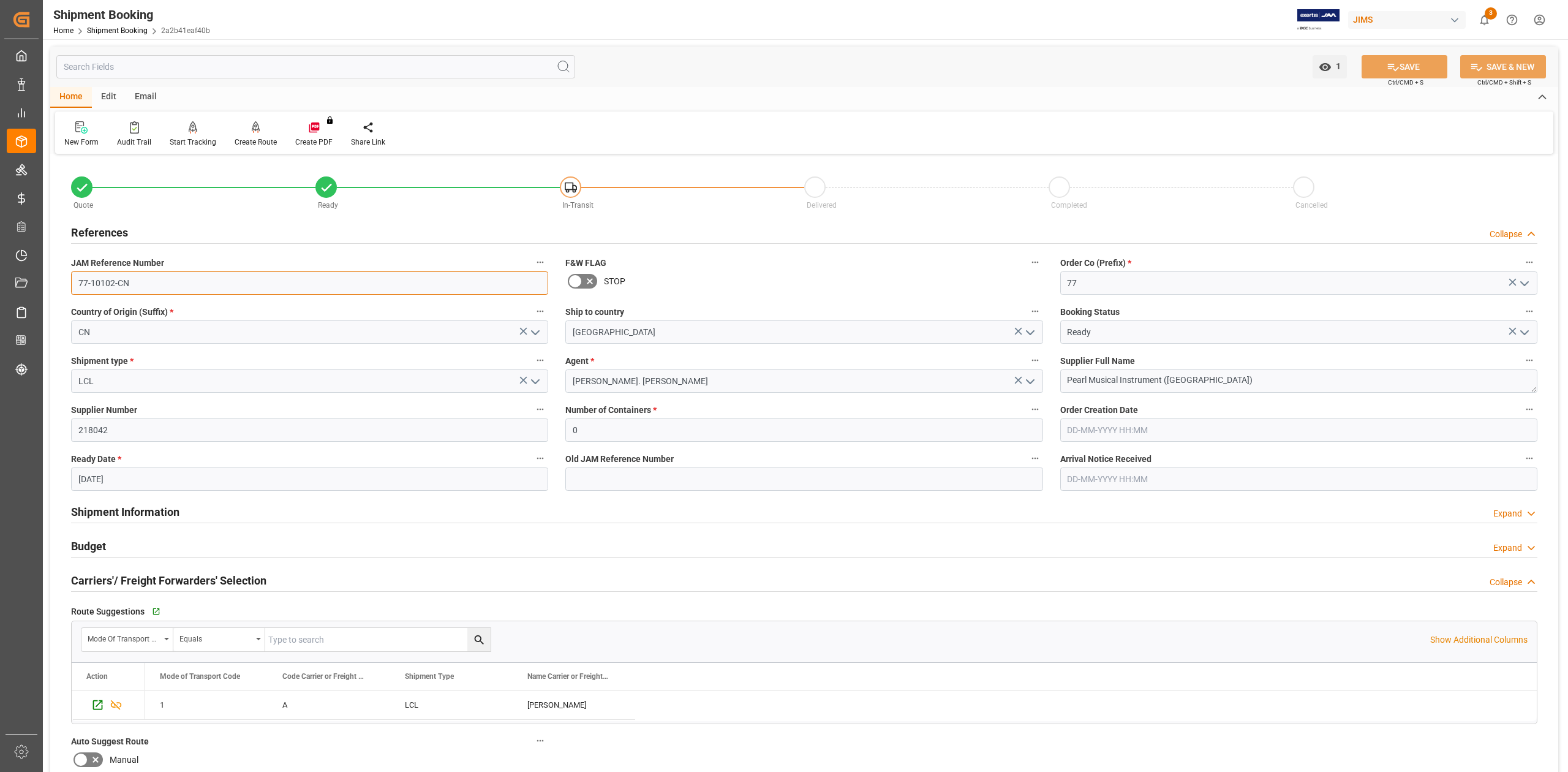
click at [139, 285] on input "77-10102-CN" at bounding box center [309, 283] width 477 height 24
click at [96, 432] on input "218042" at bounding box center [309, 430] width 477 height 24
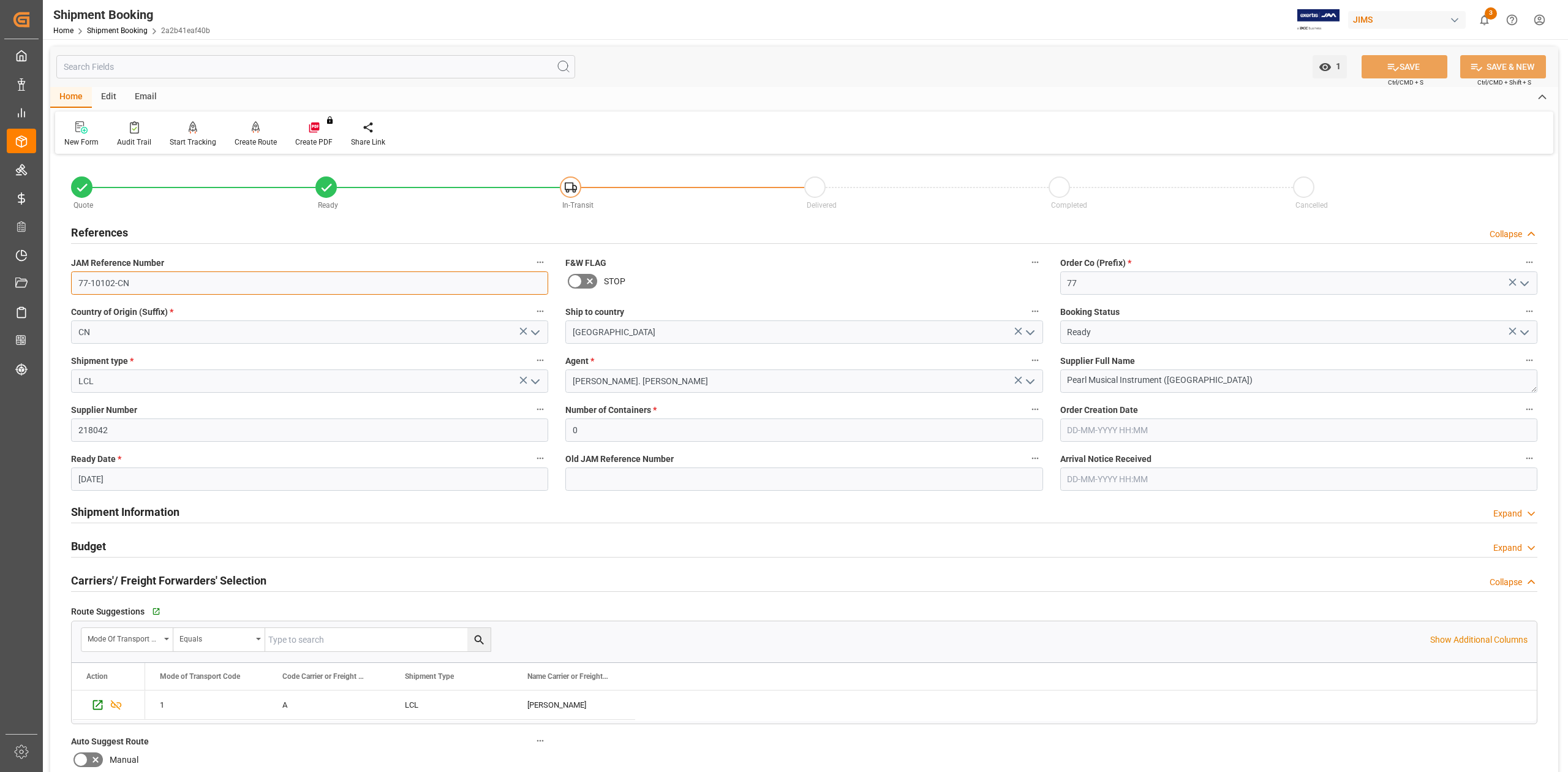
click at [149, 286] on input "77-10102-CN" at bounding box center [309, 283] width 477 height 24
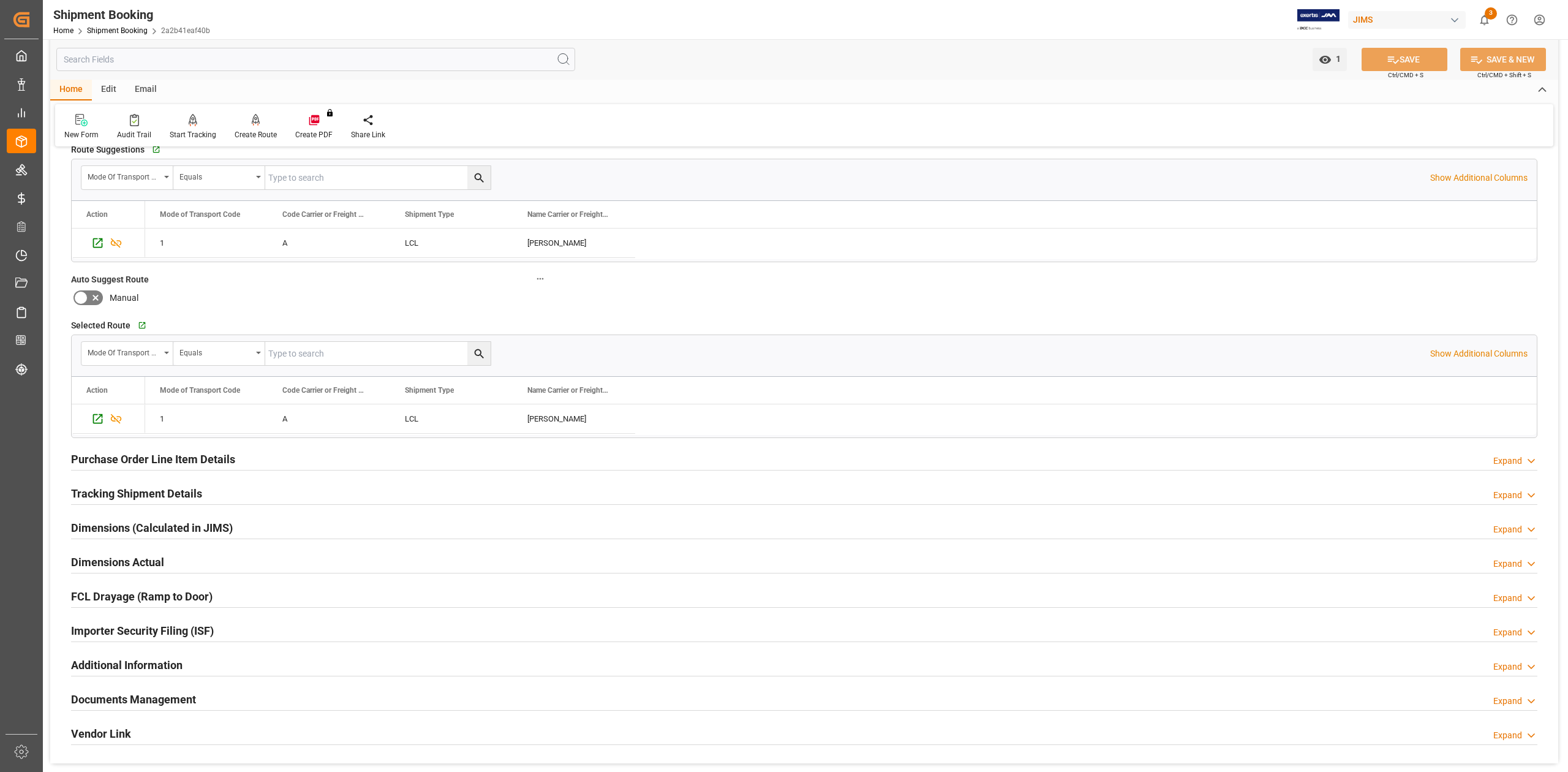
scroll to position [490, 0]
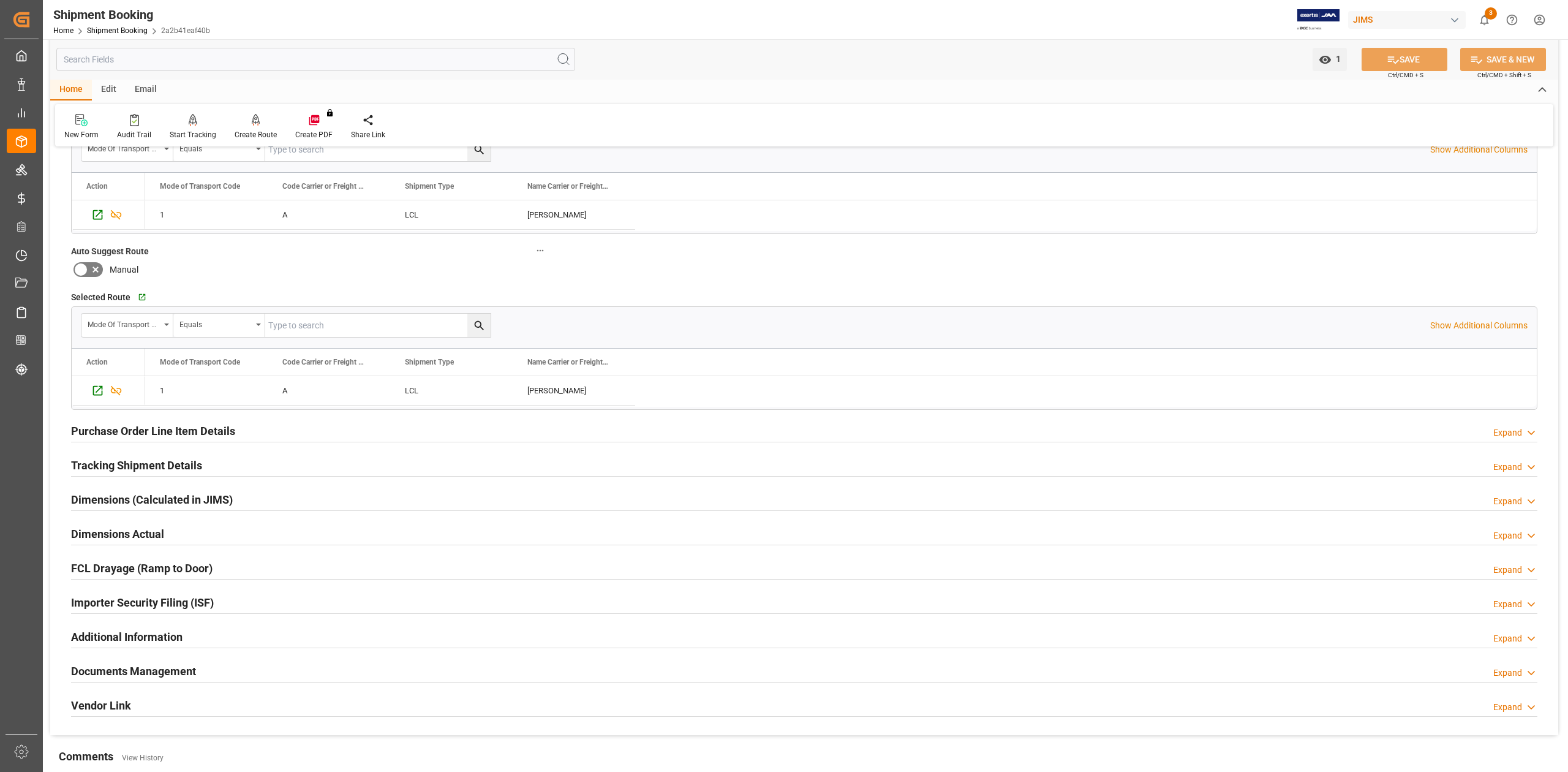
click at [123, 431] on h2 "Purchase Order Line Item Details" at bounding box center [153, 430] width 164 height 16
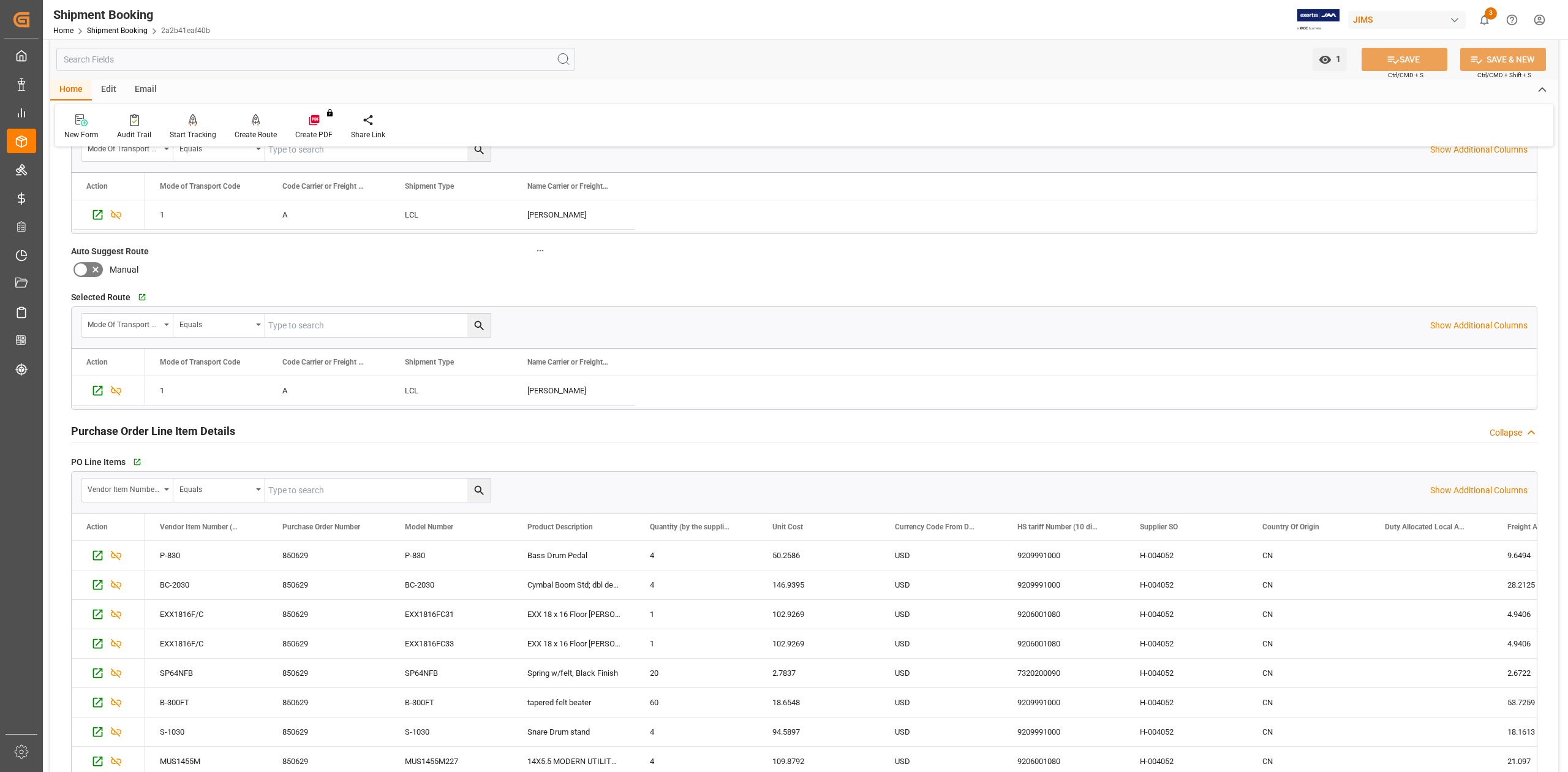
click at [123, 431] on h2 "Purchase Order Line Item Details" at bounding box center [153, 430] width 164 height 16
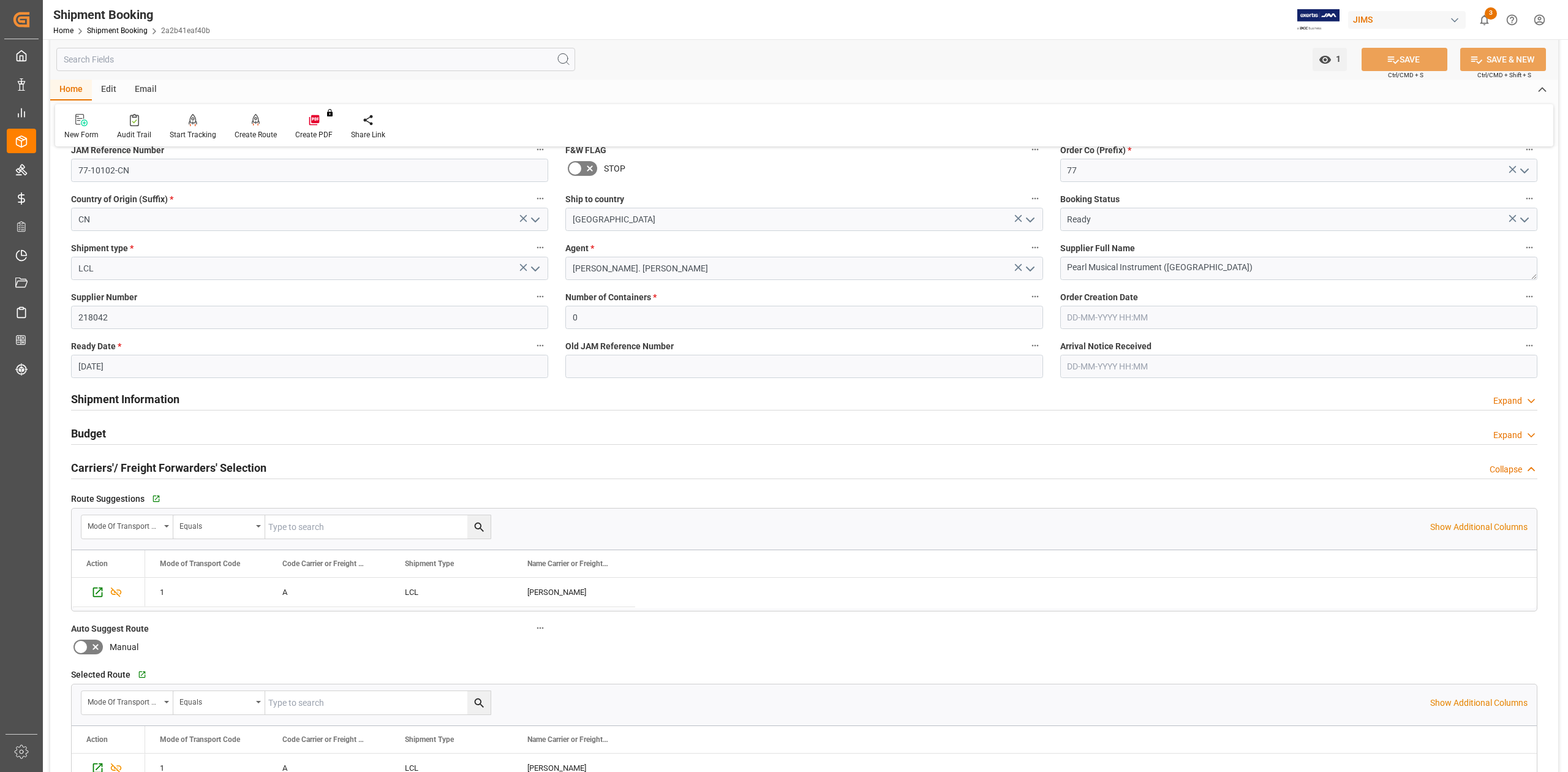
scroll to position [82, 0]
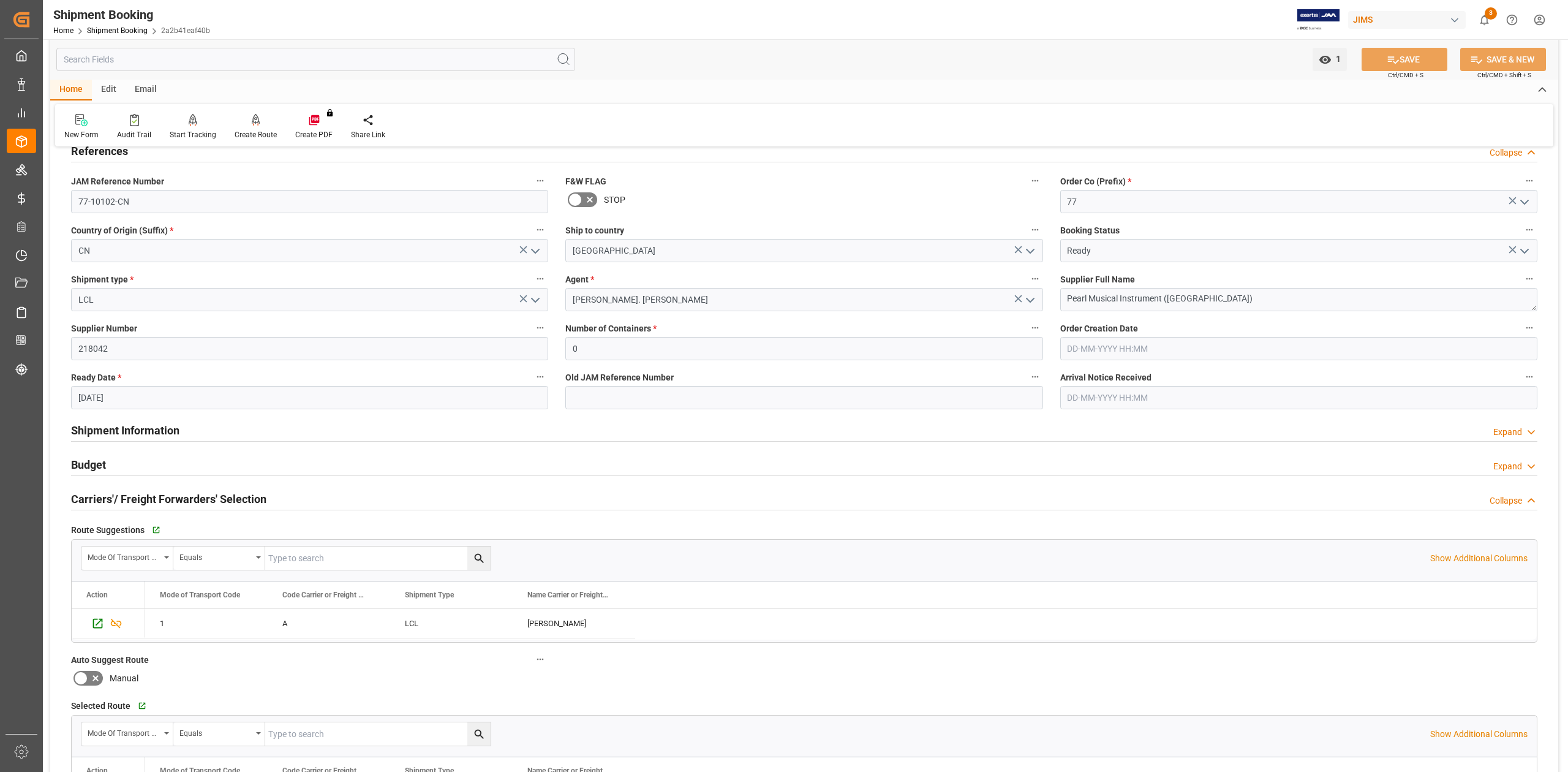
click at [125, 427] on h2 "Shipment Information" at bounding box center [125, 430] width 108 height 16
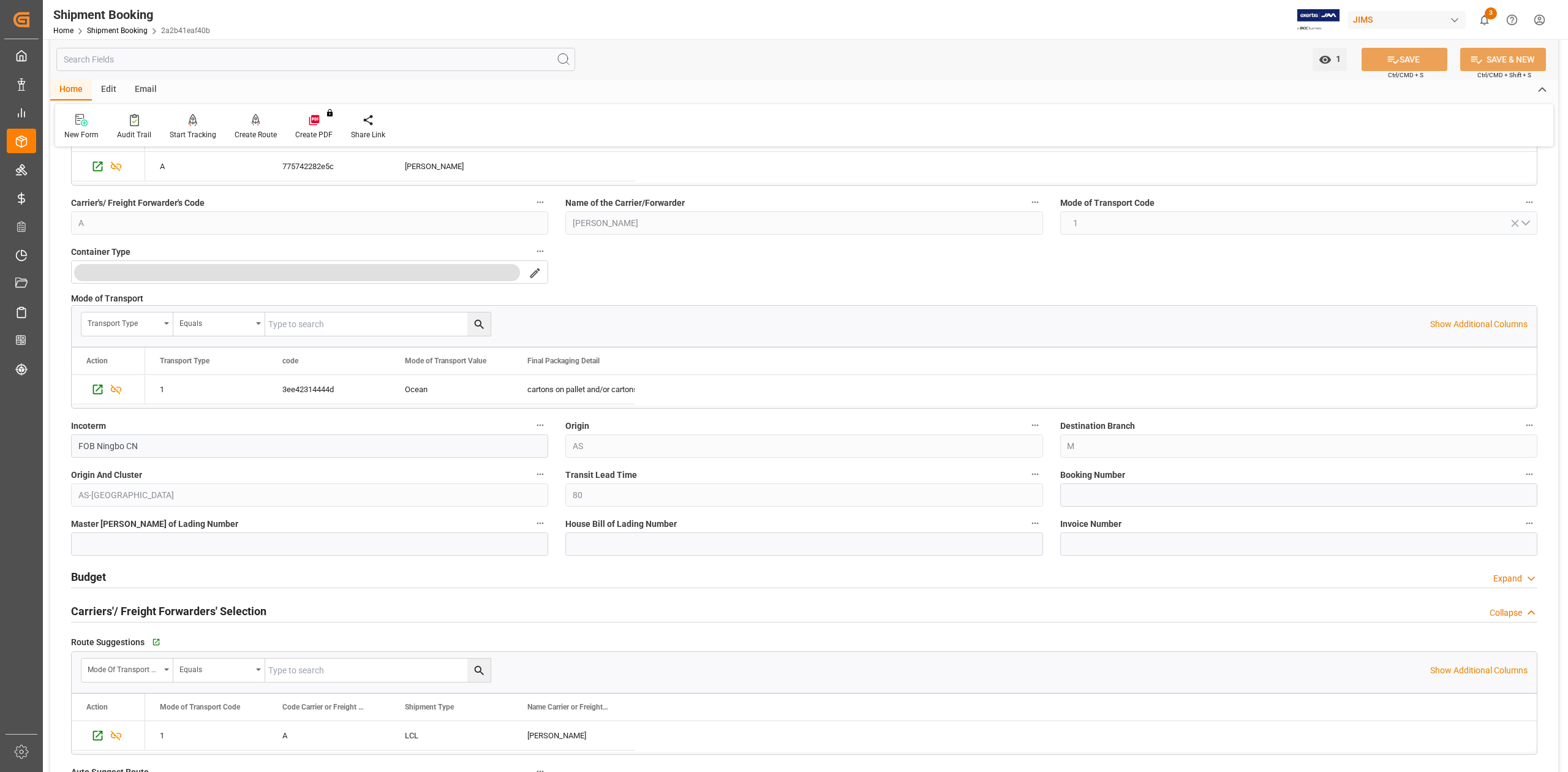
scroll to position [490, 0]
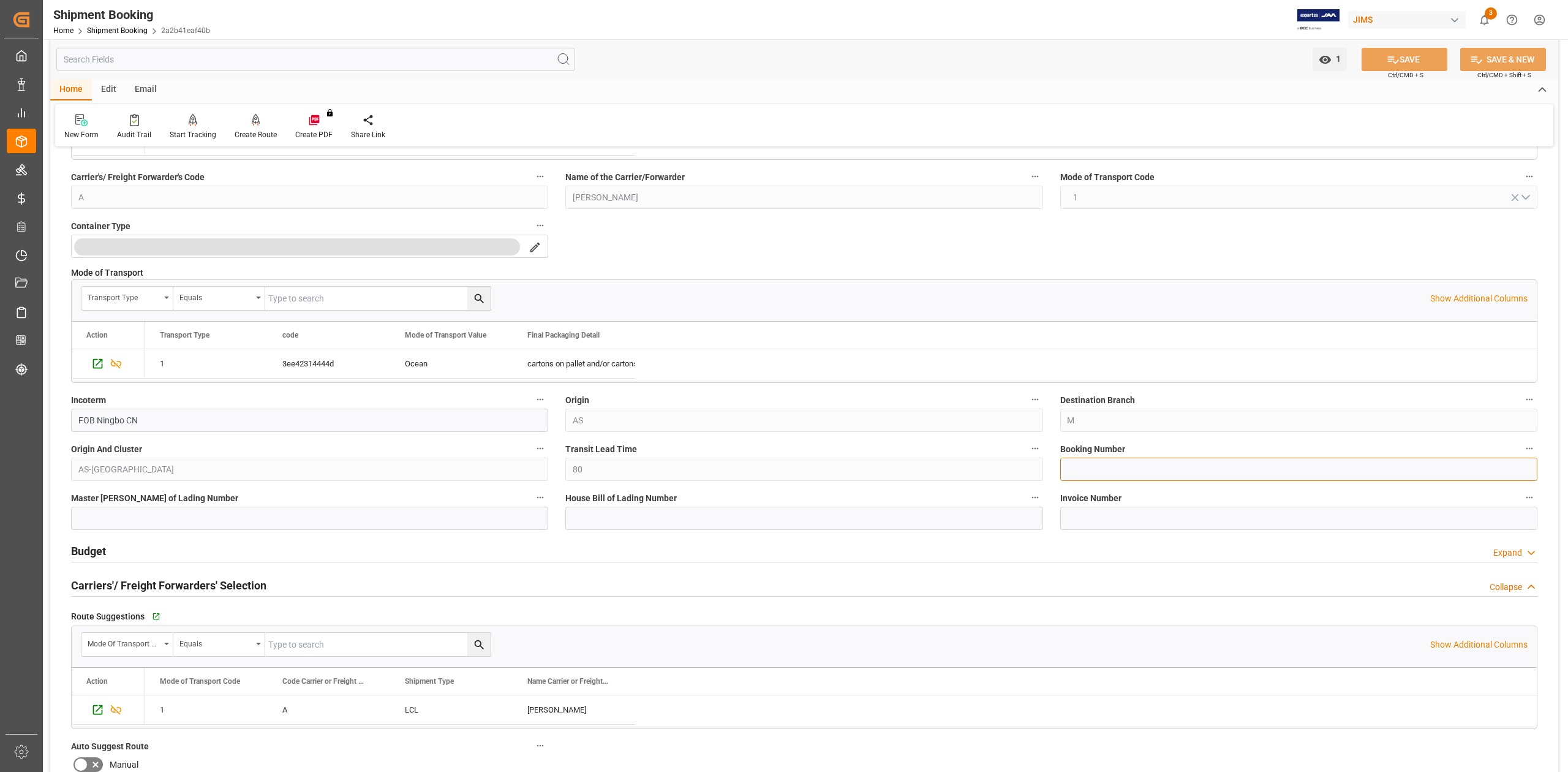
click at [1089, 466] on input at bounding box center [1298, 469] width 477 height 24
paste input "13636249"
type input "13636249"
click at [1380, 62] on button "SAVE" at bounding box center [1405, 59] width 85 height 24
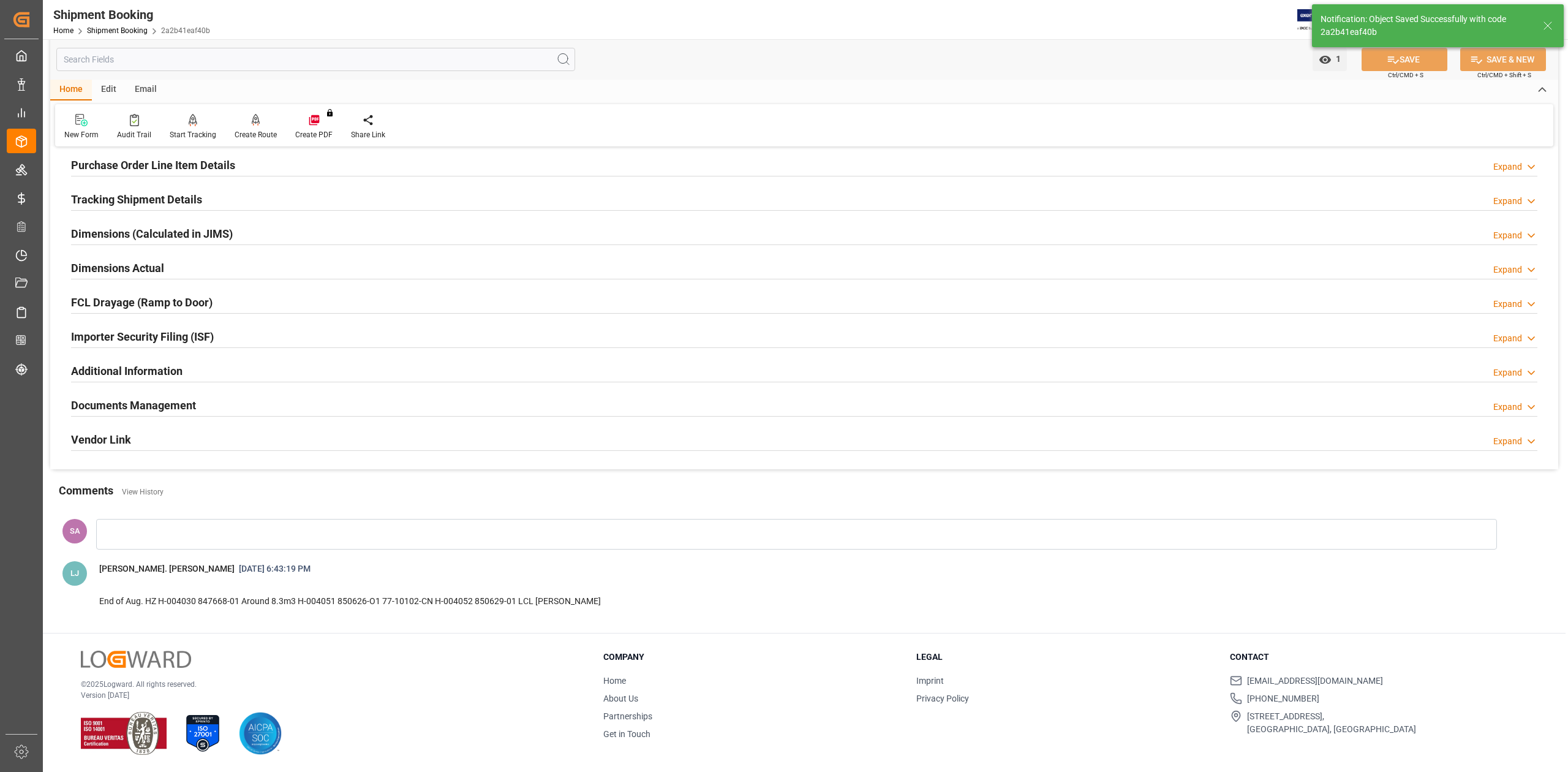
scroll to position [0, 0]
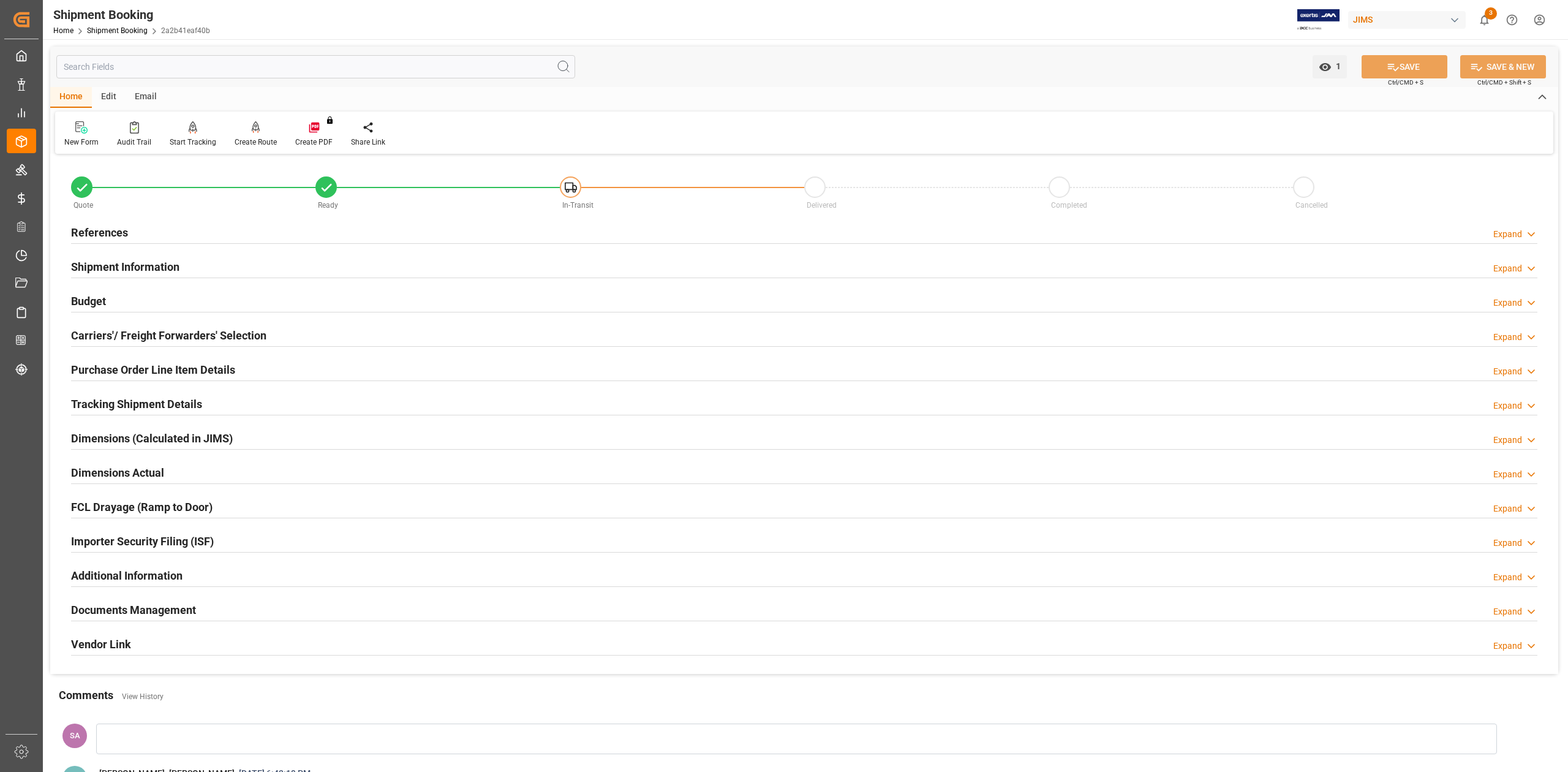
click at [82, 291] on div "Budget" at bounding box center [88, 300] width 35 height 24
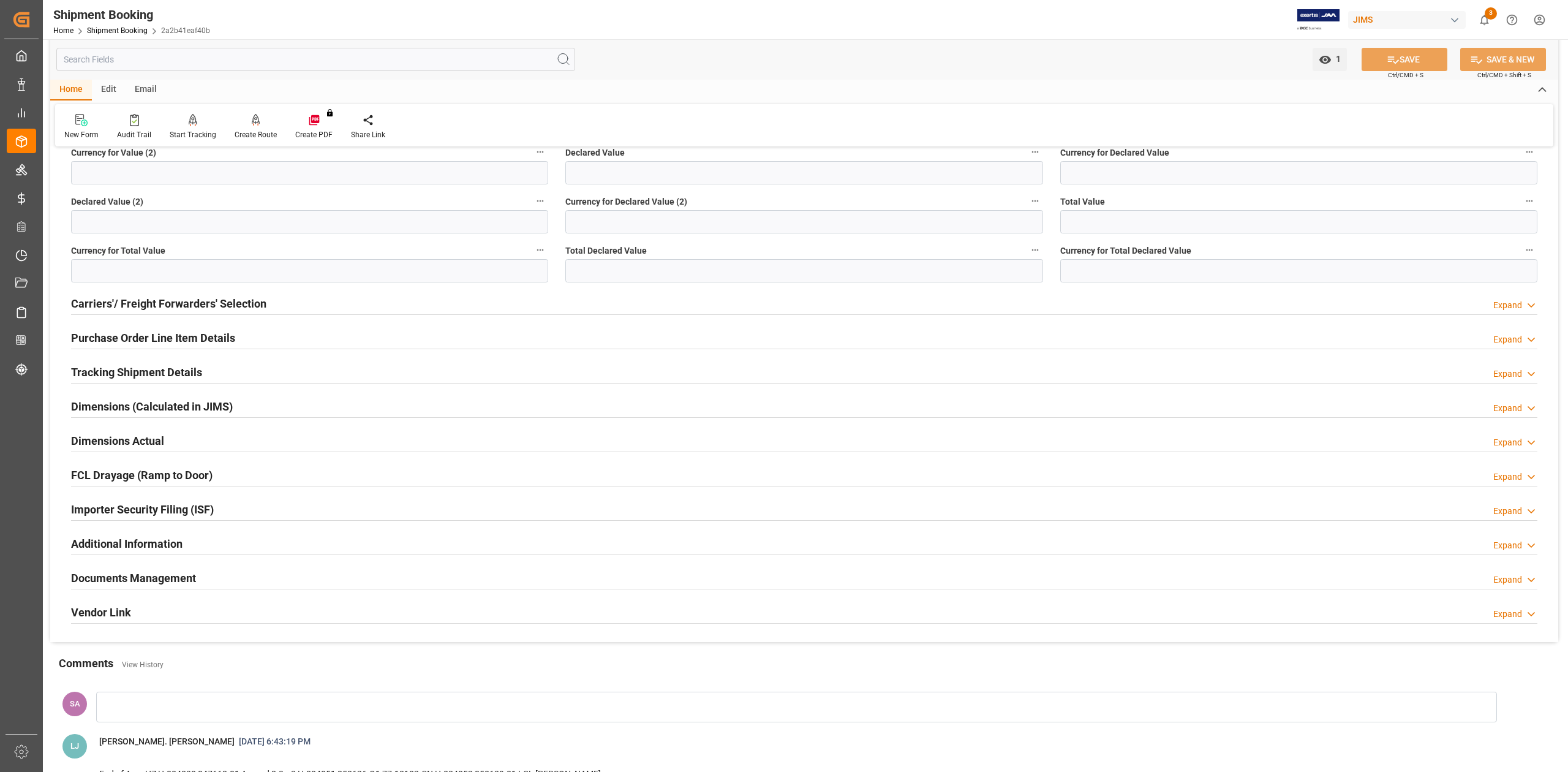
scroll to position [327, 0]
click at [108, 440] on h2 "Dimensions Actual" at bounding box center [118, 440] width 93 height 16
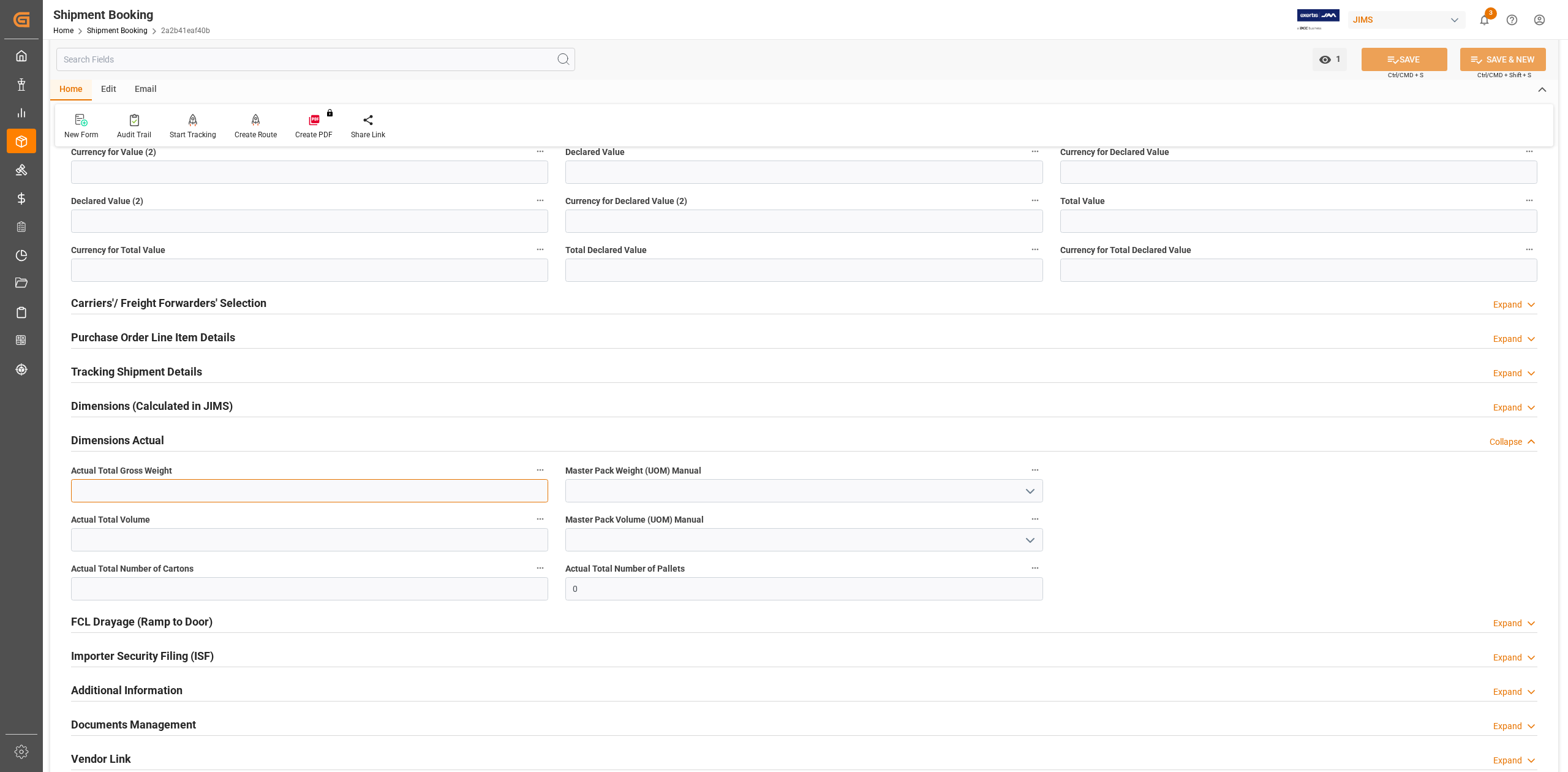
click at [113, 496] on input "text" at bounding box center [309, 491] width 477 height 24
type input "1451.7"
click at [86, 530] on div "Actual Total Volume" at bounding box center [309, 532] width 495 height 49
click at [89, 539] on input "text" at bounding box center [309, 539] width 477 height 24
type input "8.348"
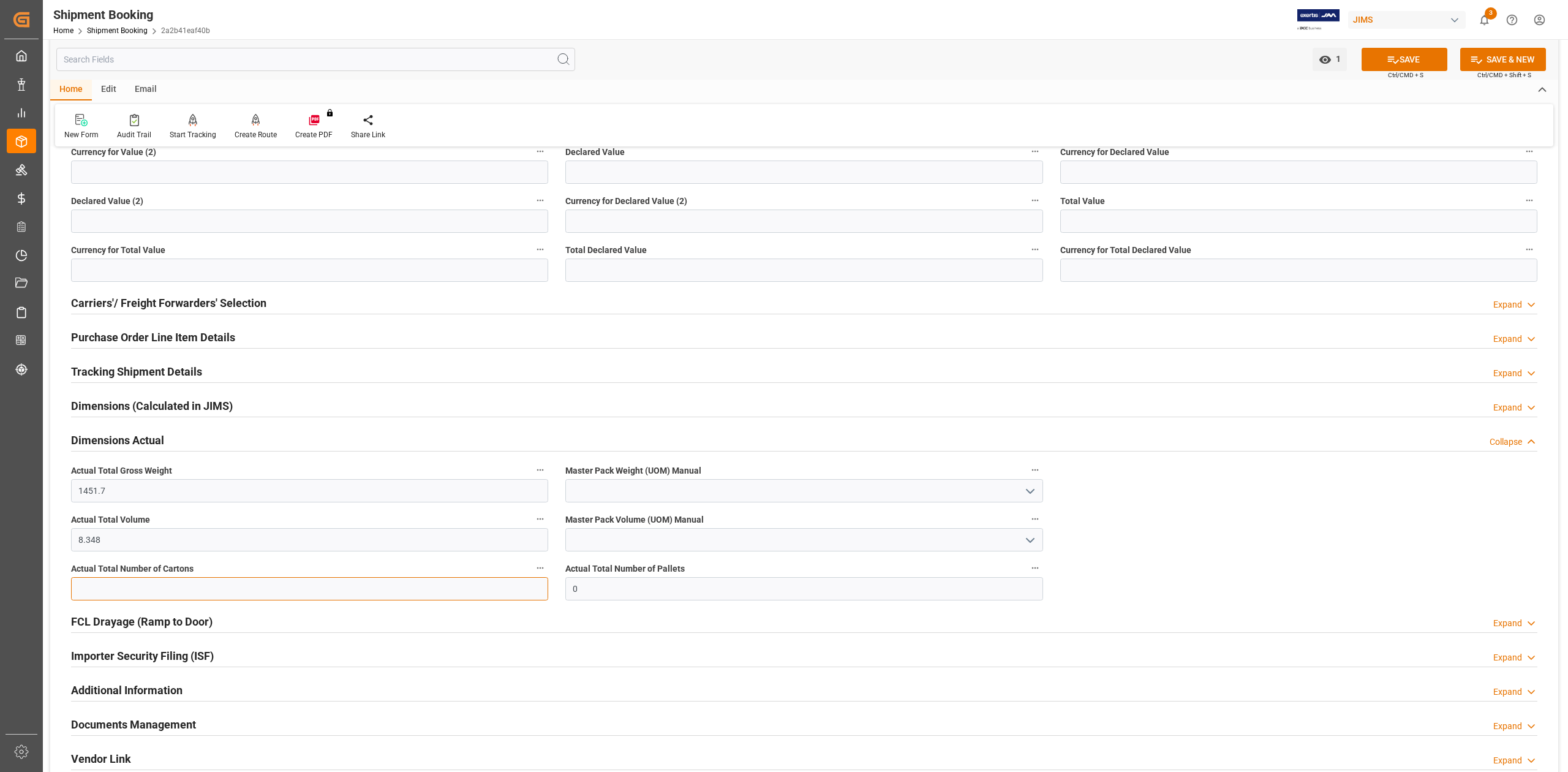
click at [186, 593] on input "text" at bounding box center [309, 589] width 477 height 24
type input "124"
click at [592, 494] on input at bounding box center [804, 491] width 477 height 24
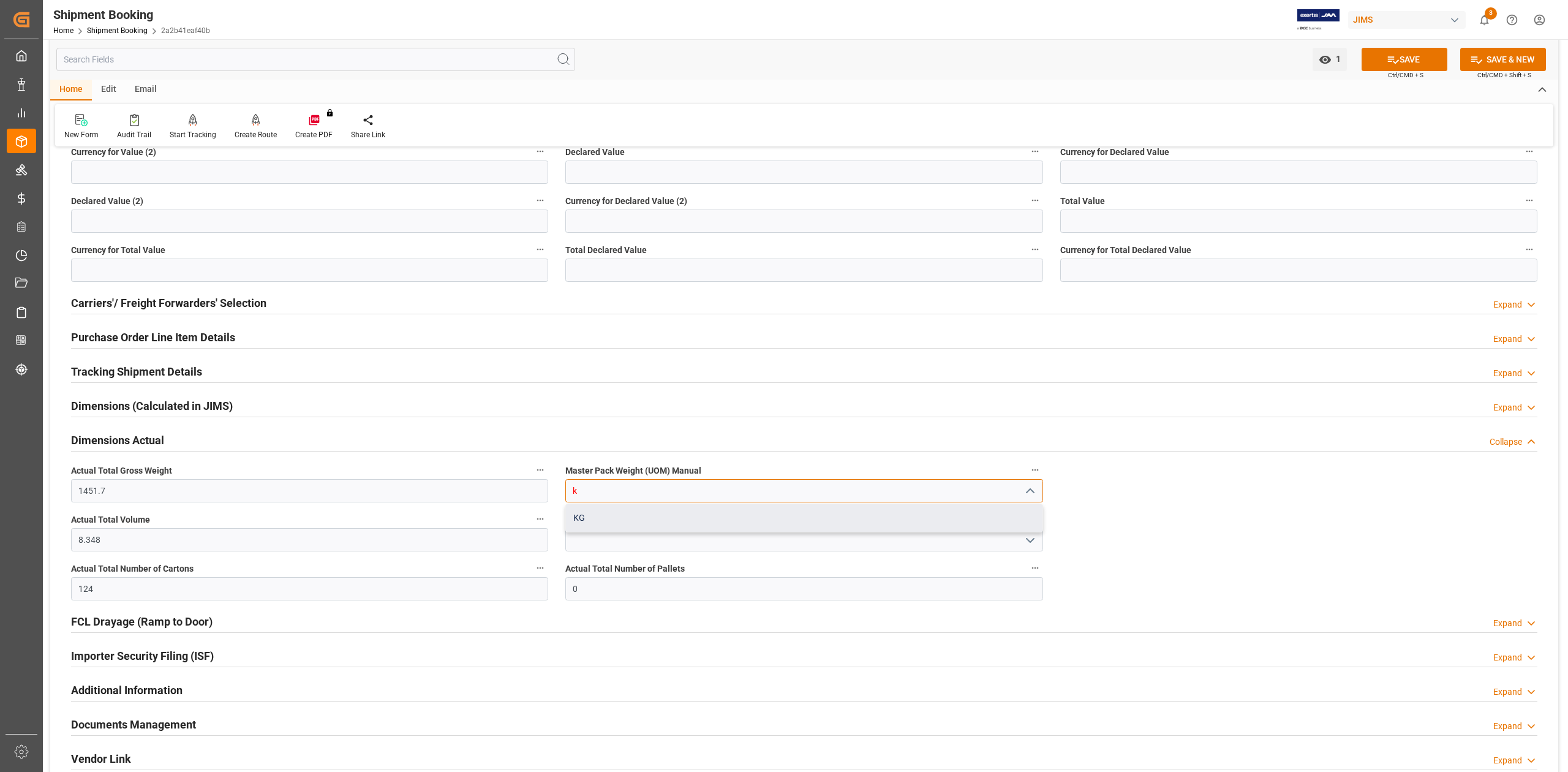
click at [594, 518] on div "KG" at bounding box center [804, 518] width 476 height 28
type input "KG"
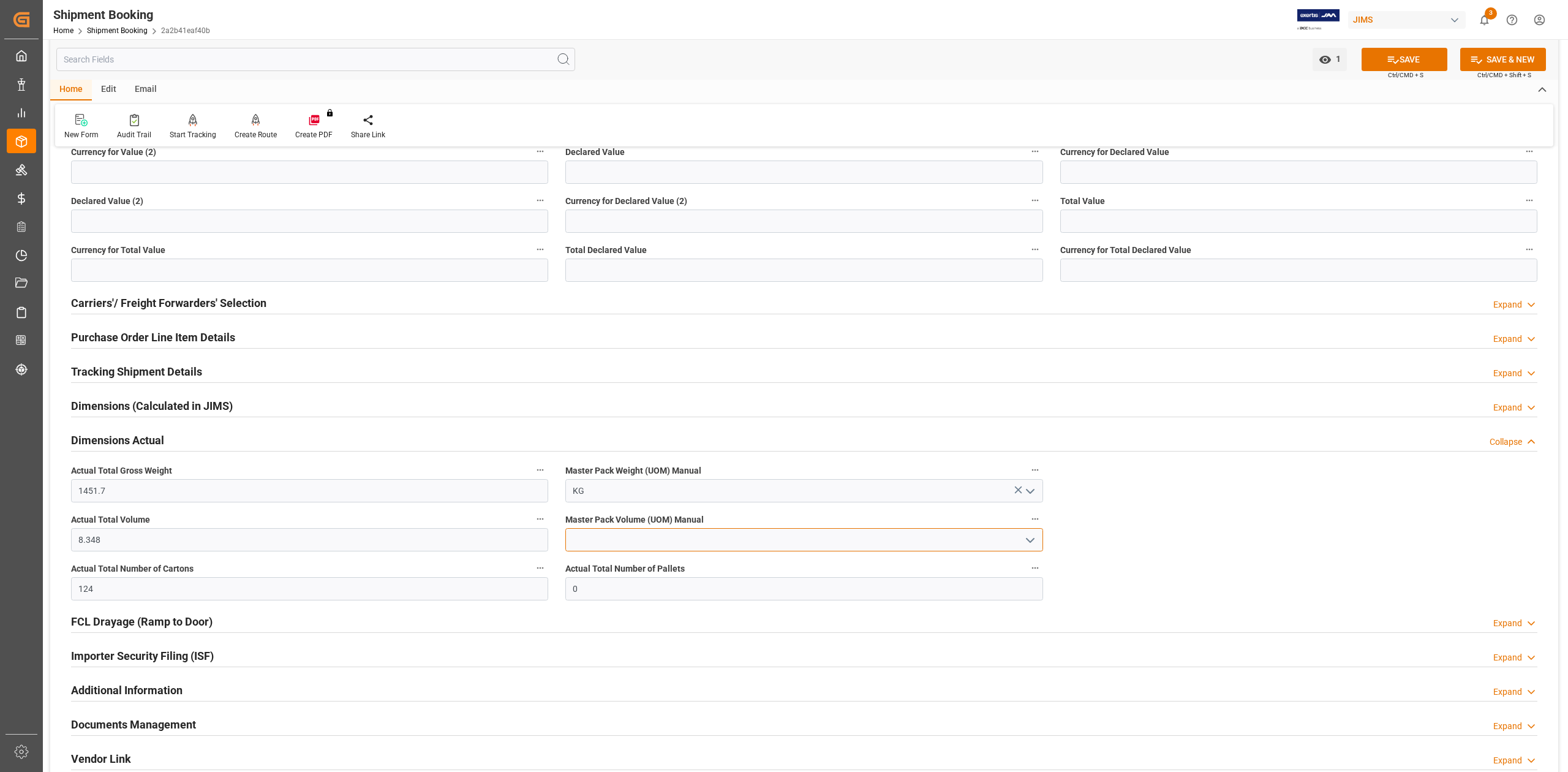
click at [596, 537] on input at bounding box center [804, 539] width 477 height 24
click at [598, 567] on div "CBM" at bounding box center [804, 567] width 476 height 28
type input "CBM"
drag, startPoint x: 1397, startPoint y: 69, endPoint x: 1407, endPoint y: 67, distance: 10.2
click at [1397, 68] on button "SAVE" at bounding box center [1405, 59] width 85 height 24
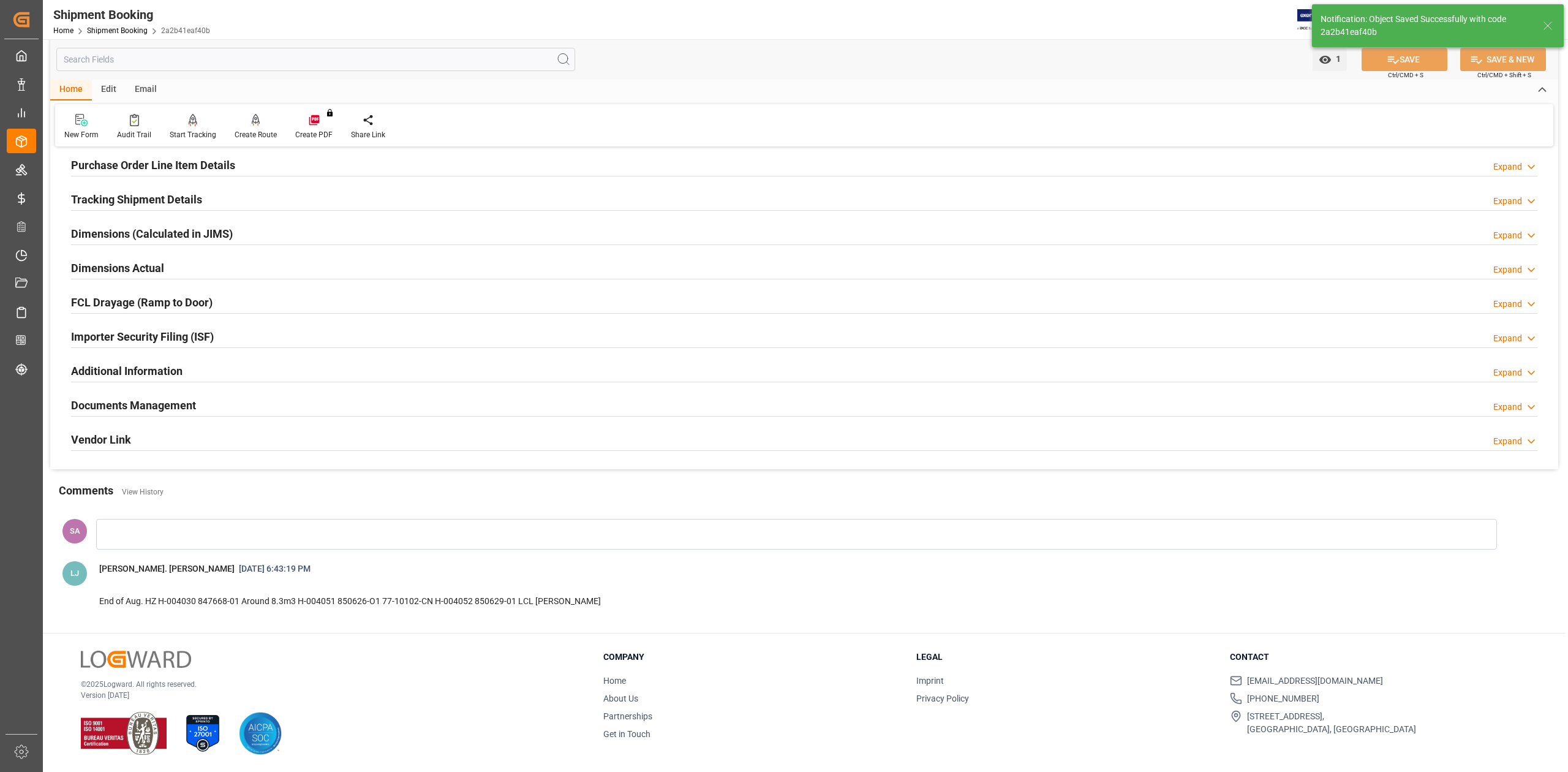
scroll to position [32, 0]
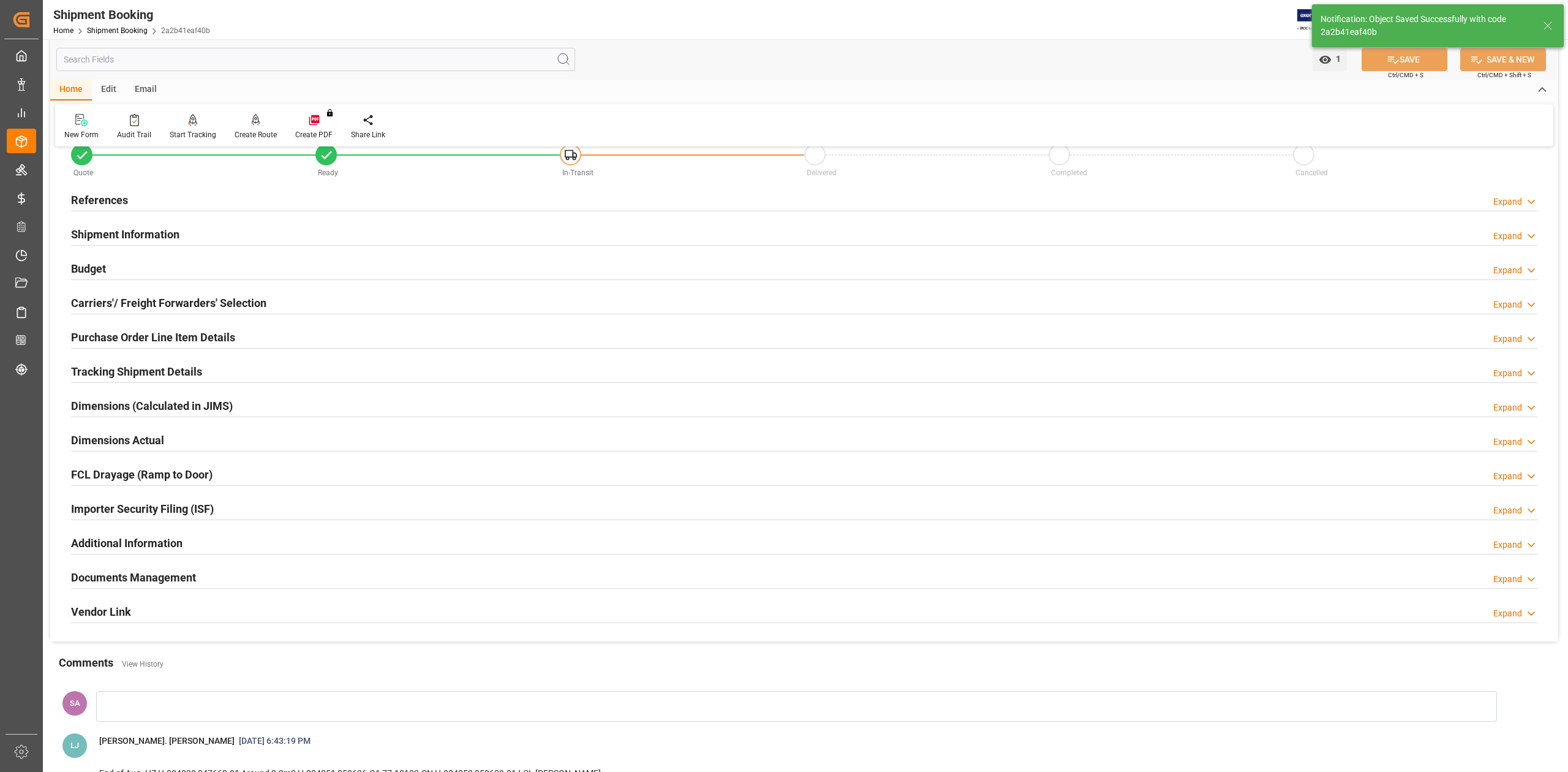
click at [130, 439] on h2 "Dimensions Actual" at bounding box center [118, 440] width 93 height 16
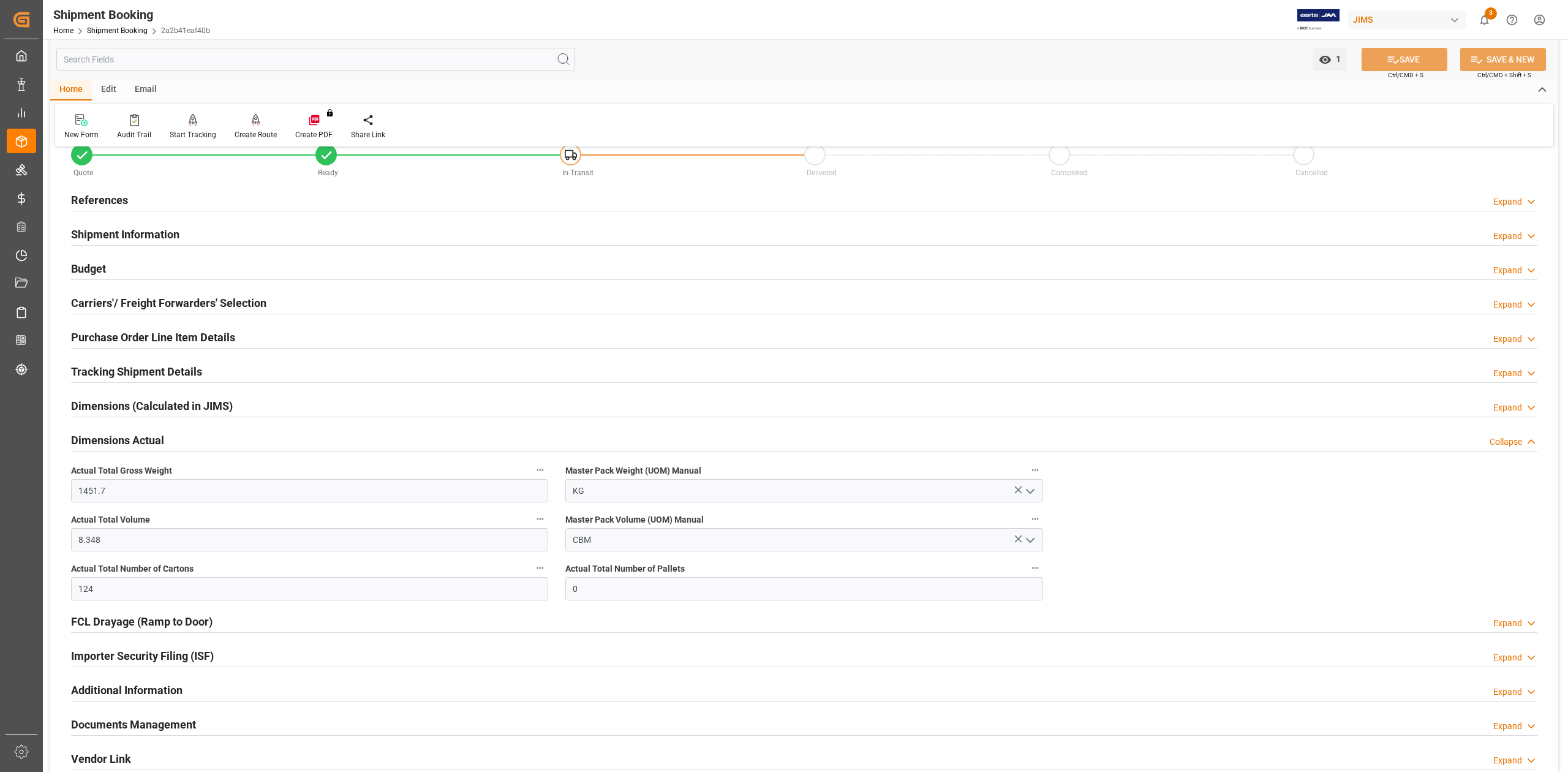
scroll to position [0, 0]
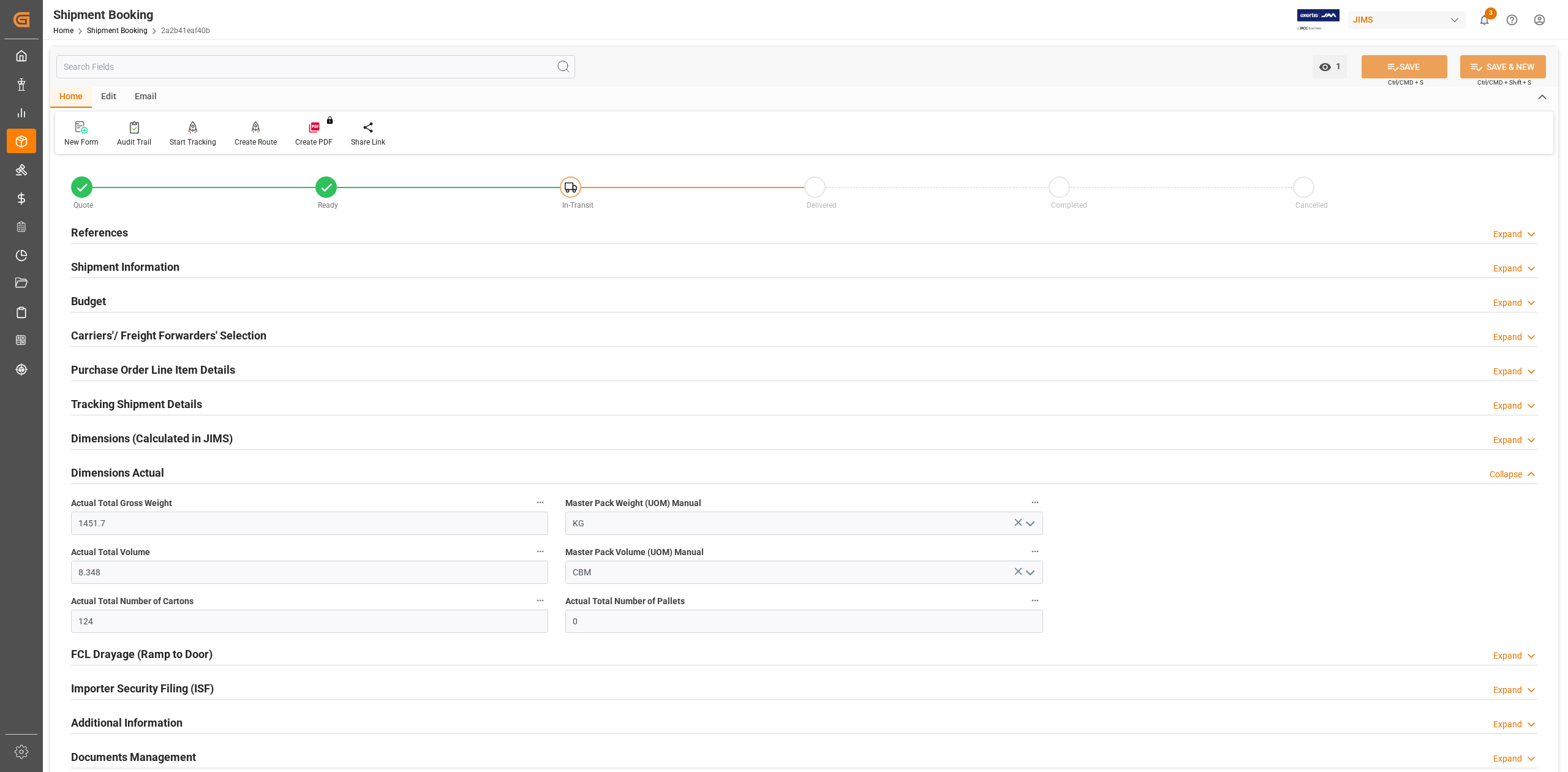
click at [91, 302] on h2 "Budget" at bounding box center [88, 301] width 35 height 16
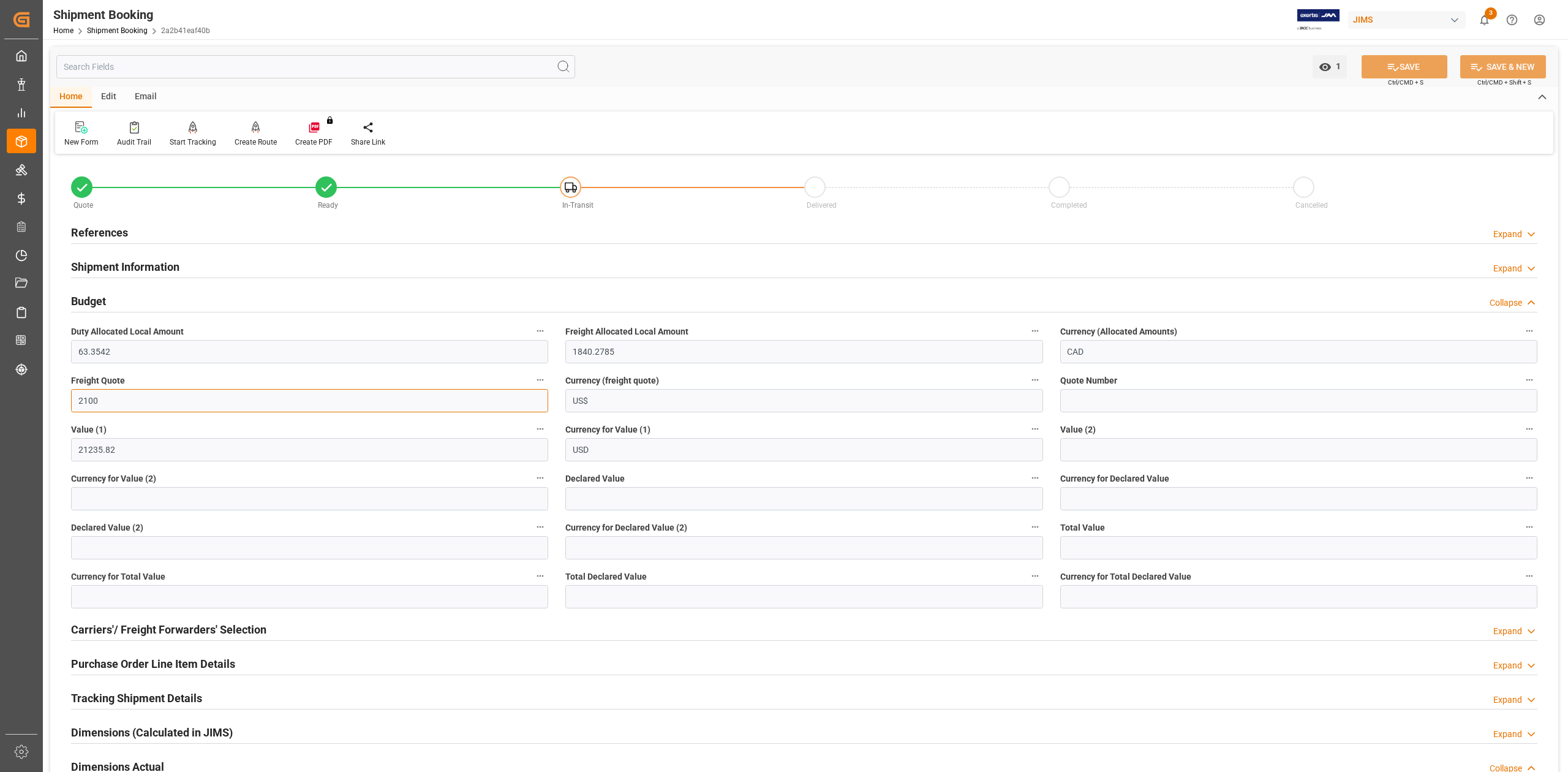
click at [119, 403] on input "2100" at bounding box center [309, 401] width 477 height 24
type input "950"
click at [613, 407] on input "US$" at bounding box center [804, 401] width 477 height 24
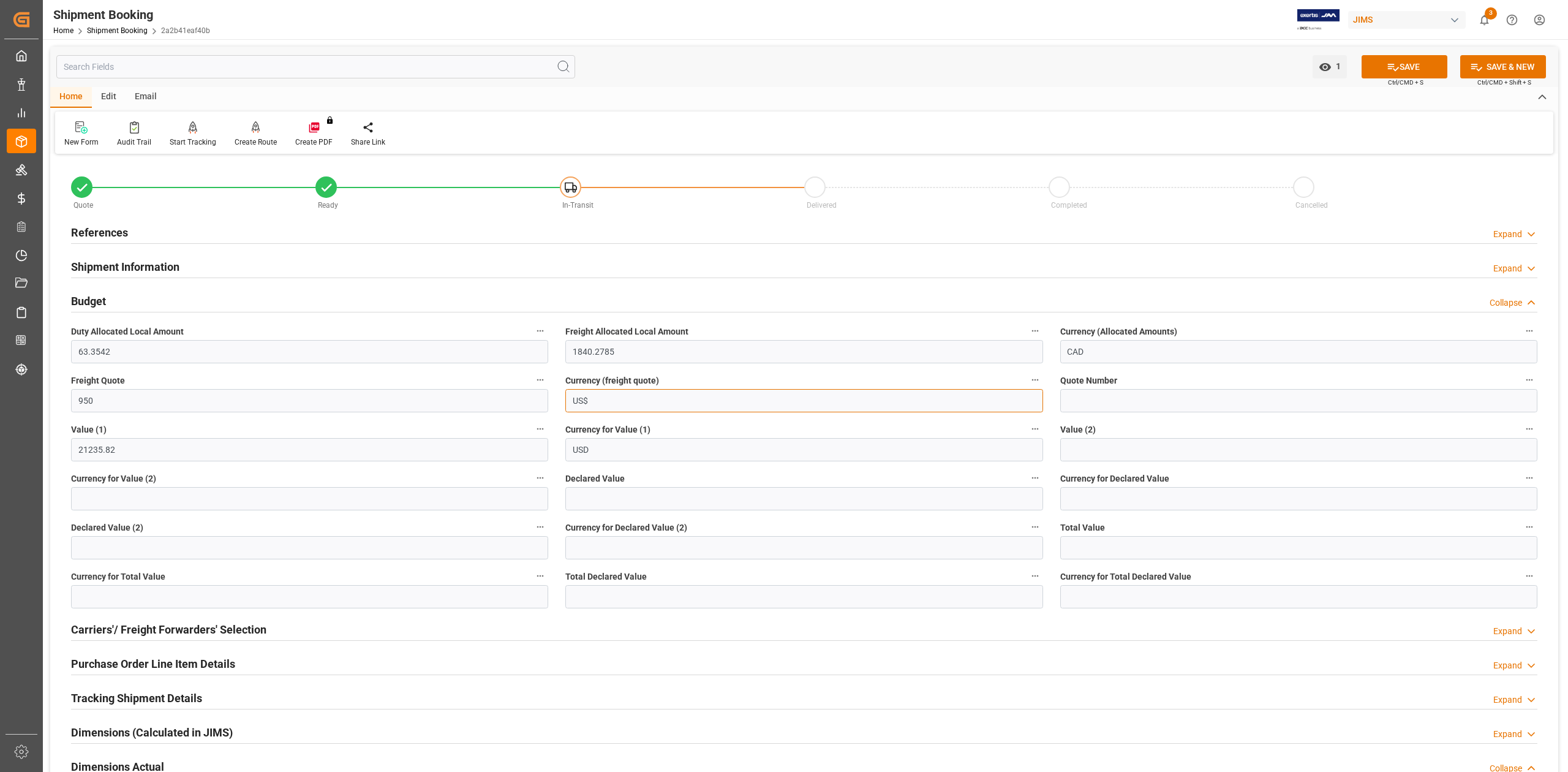
click at [613, 407] on input "US$" at bounding box center [804, 401] width 477 height 24
type input "USD"
click at [1412, 68] on button "SAVE" at bounding box center [1405, 66] width 85 height 24
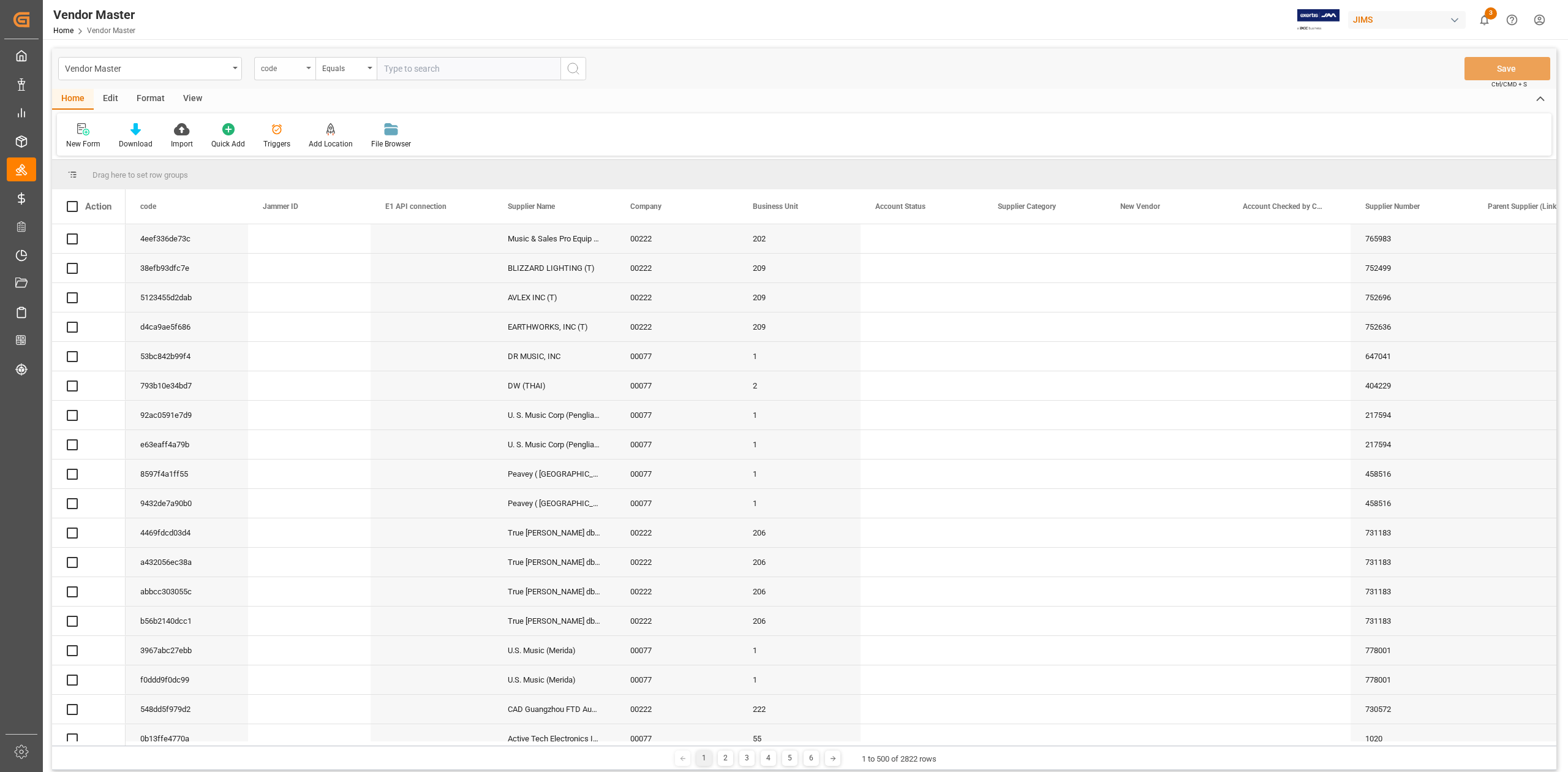
click at [278, 68] on div "code" at bounding box center [282, 66] width 42 height 14
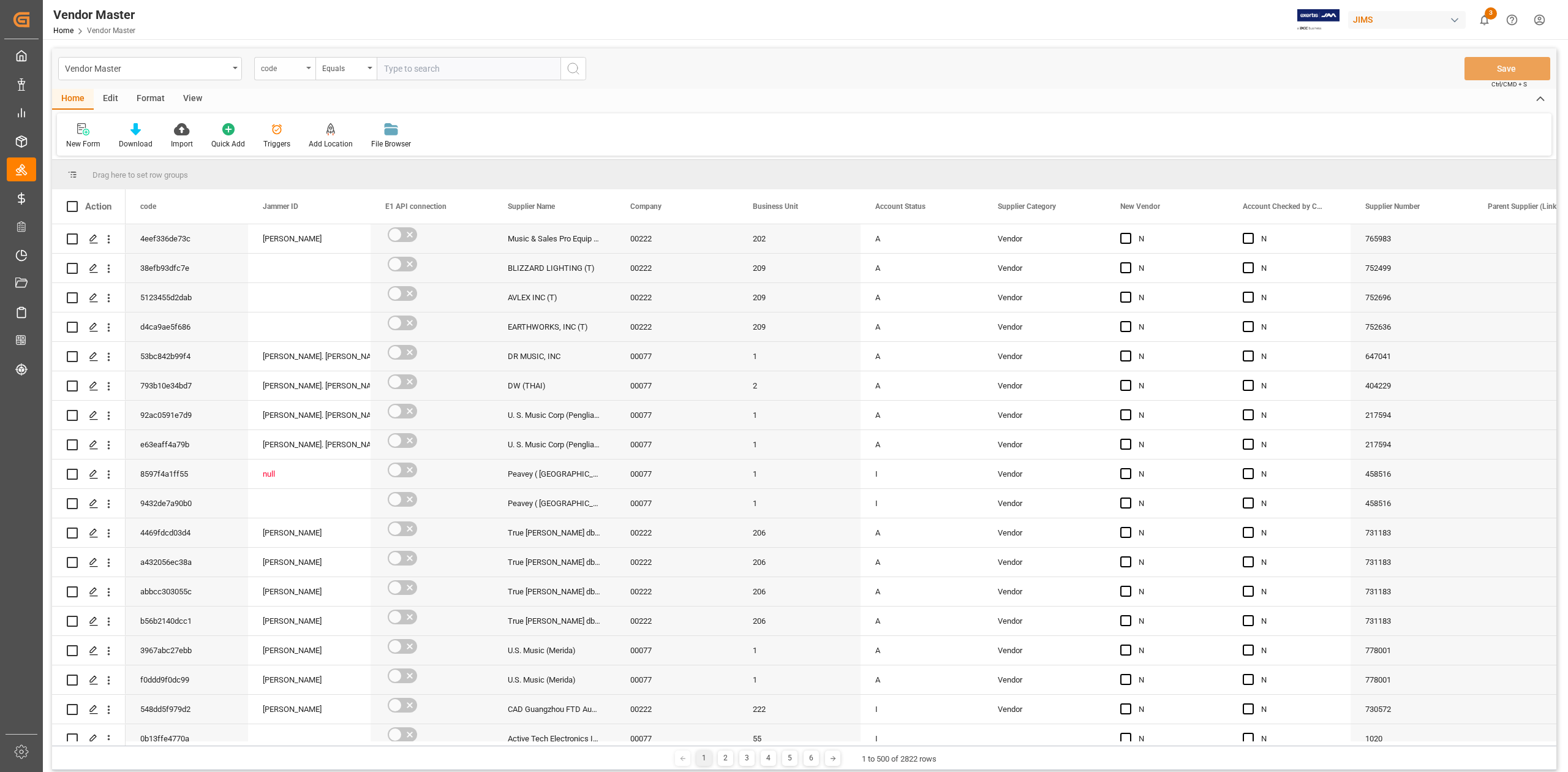
click at [277, 71] on div "code" at bounding box center [282, 66] width 42 height 14
click at [284, 71] on div "code" at bounding box center [282, 66] width 42 height 14
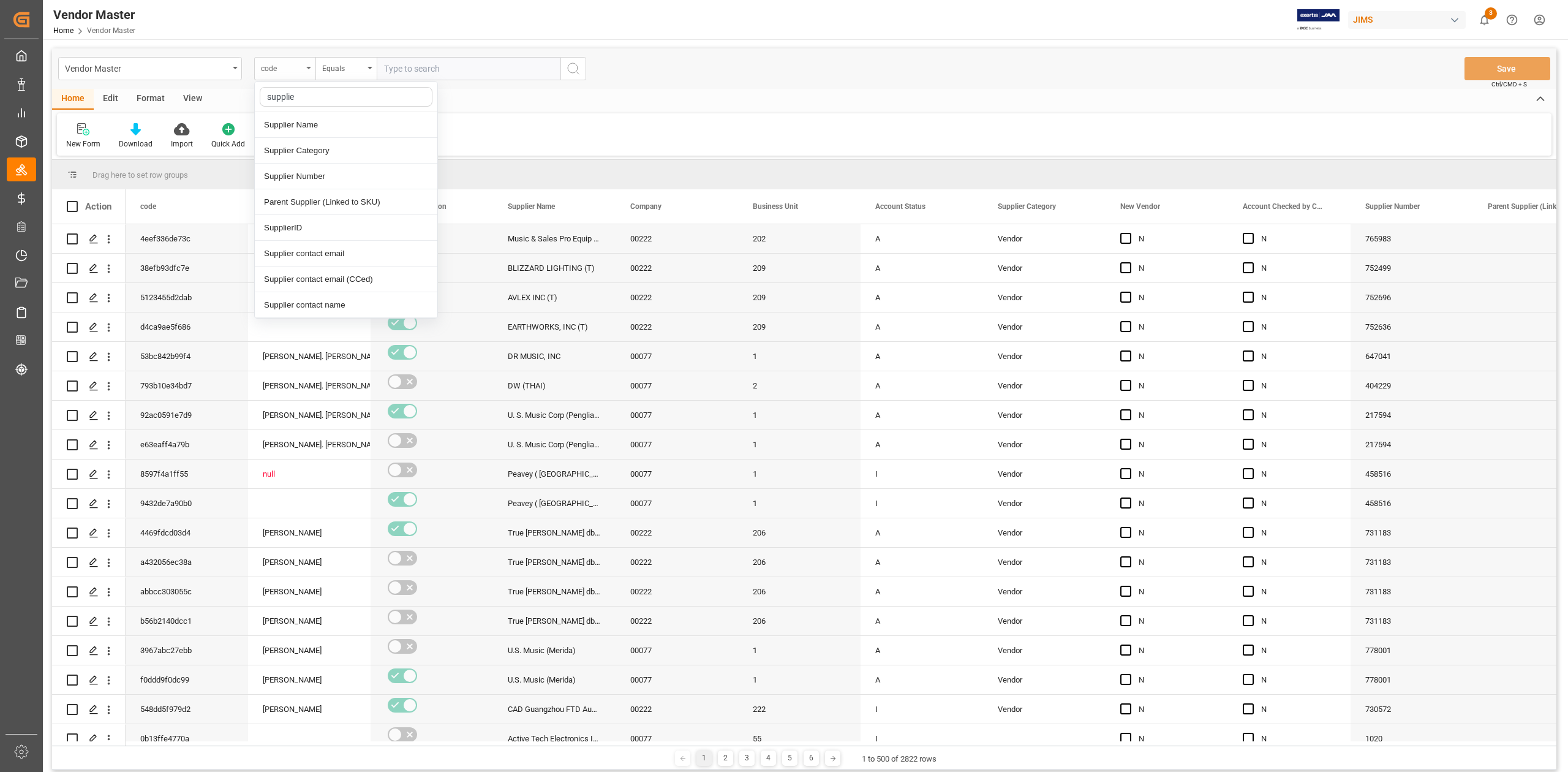
type input "supplier"
click at [292, 177] on div "Supplier Number" at bounding box center [346, 176] width 182 height 26
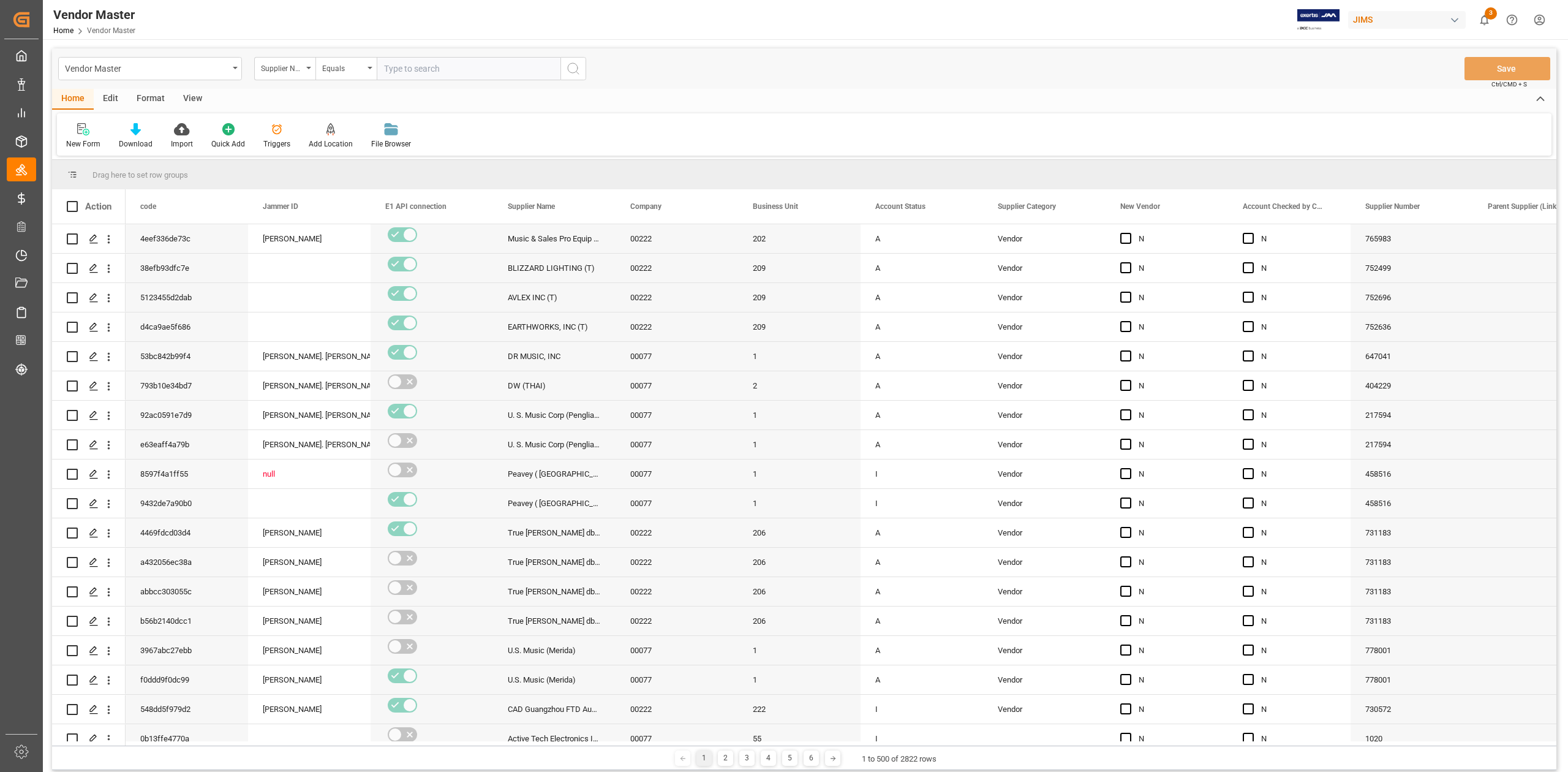
click at [439, 67] on input "text" at bounding box center [469, 68] width 184 height 24
paste input "218042"
type input "218042"
click at [569, 73] on icon "search button" at bounding box center [572, 68] width 14 height 14
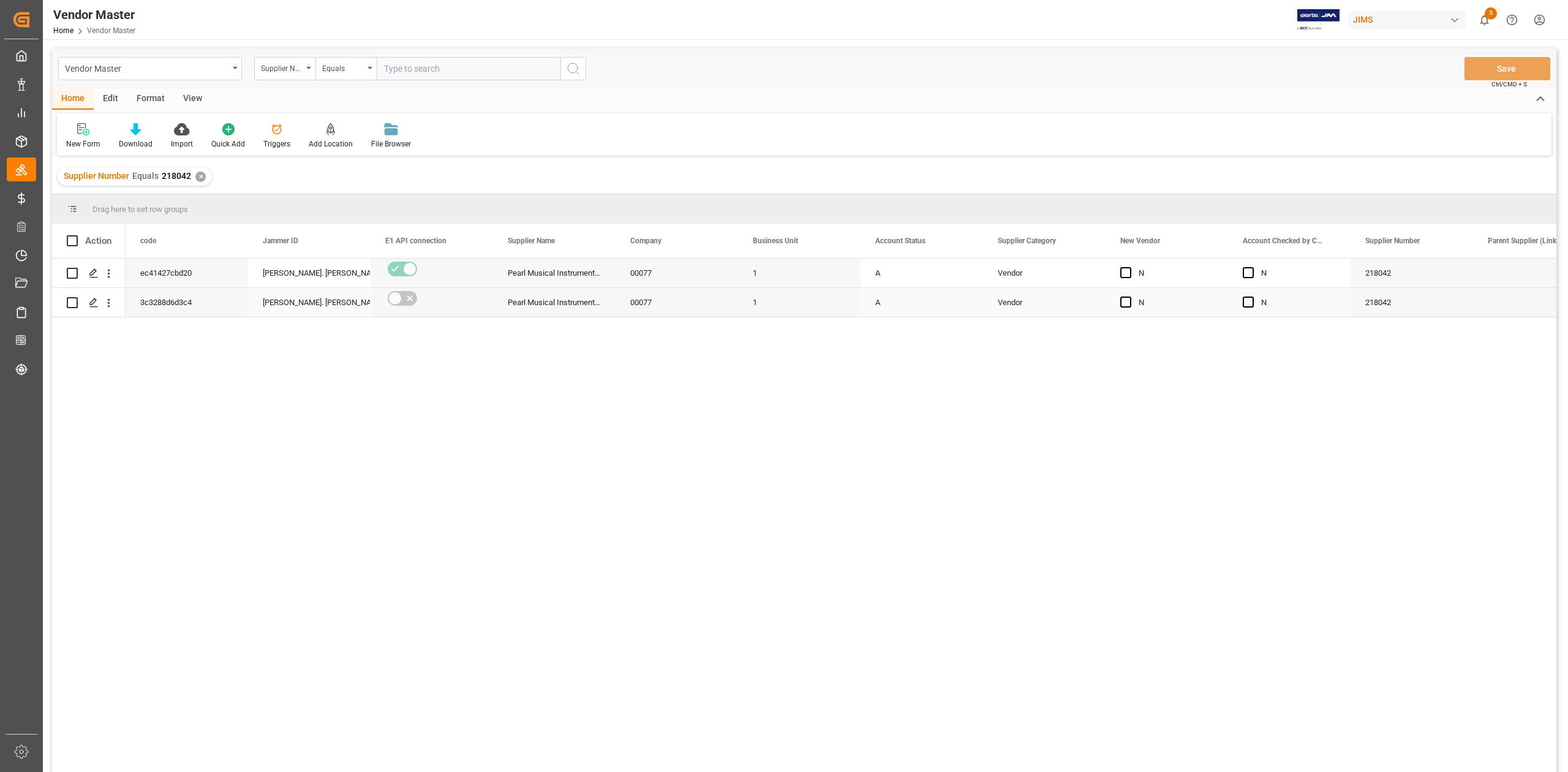
click at [812, 277] on div "1" at bounding box center [799, 273] width 122 height 28
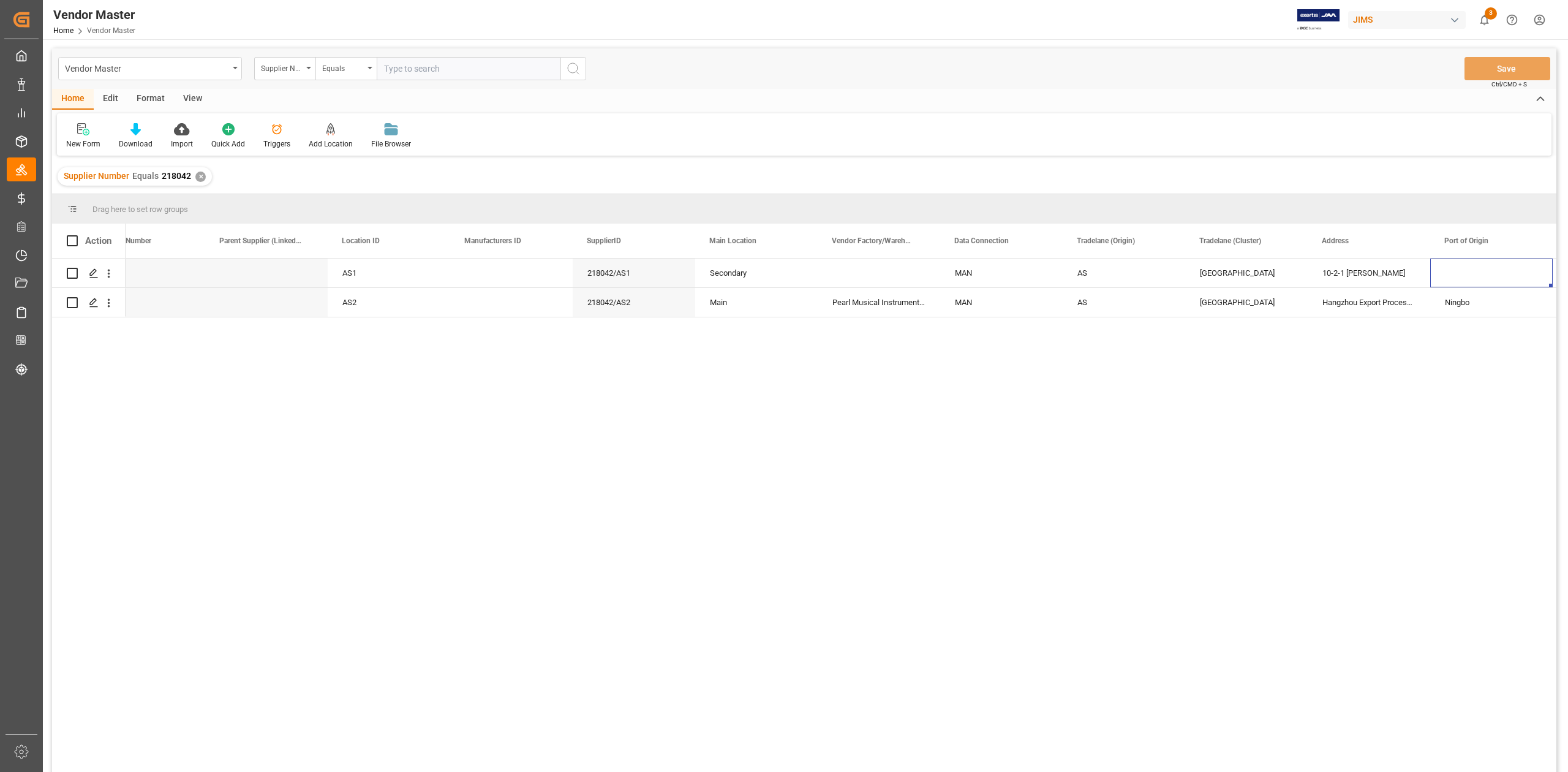
scroll to position [0, 1391]
